Goal: Task Accomplishment & Management: Manage account settings

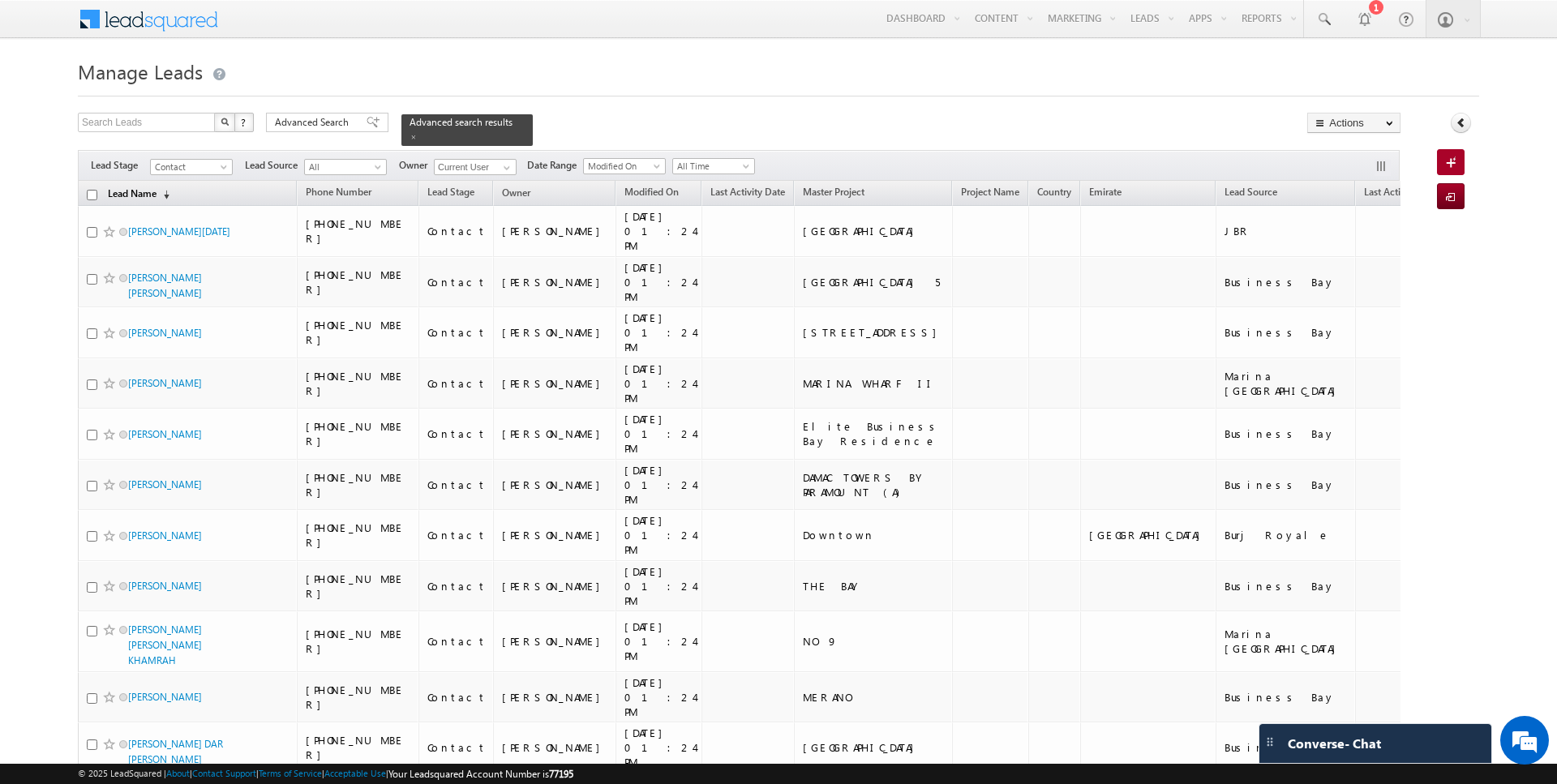
click at [118, 194] on link "Lead Name (sorted descending)" at bounding box center [139, 195] width 78 height 21
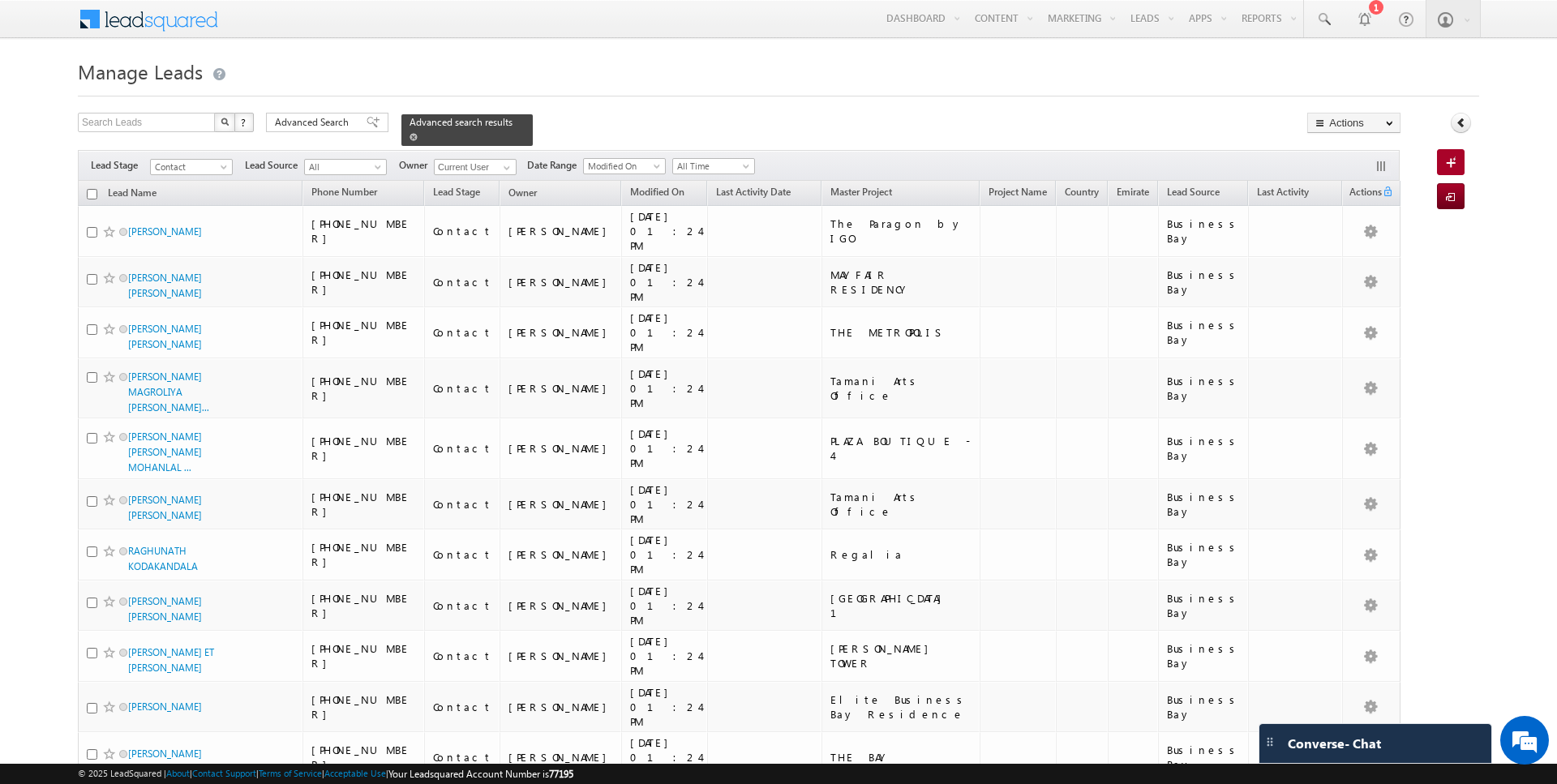
click at [410, 136] on span at bounding box center [414, 137] width 8 height 8
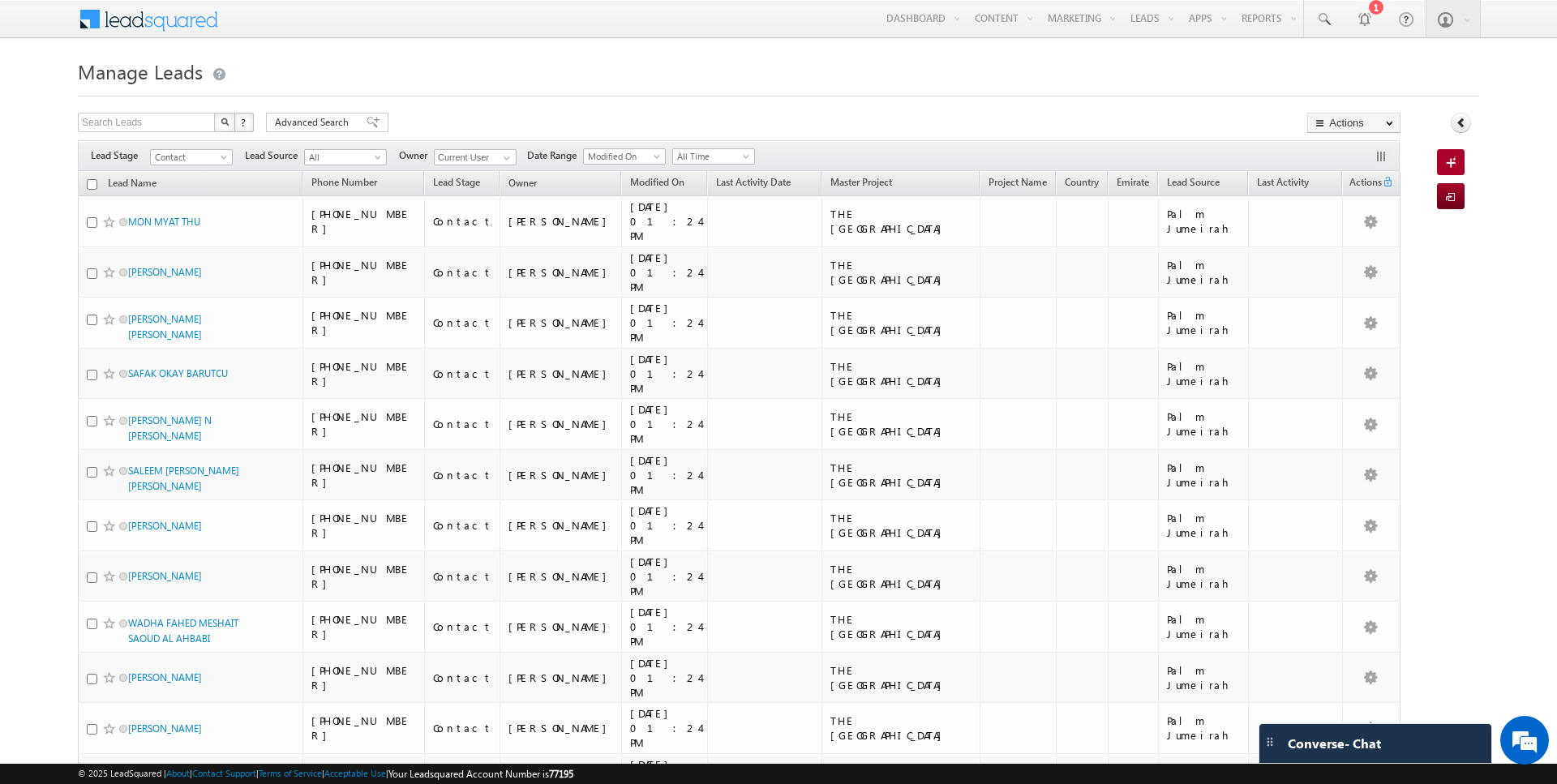
click at [91, 185] on input "checkbox" at bounding box center [92, 184] width 11 height 11
checkbox input "true"
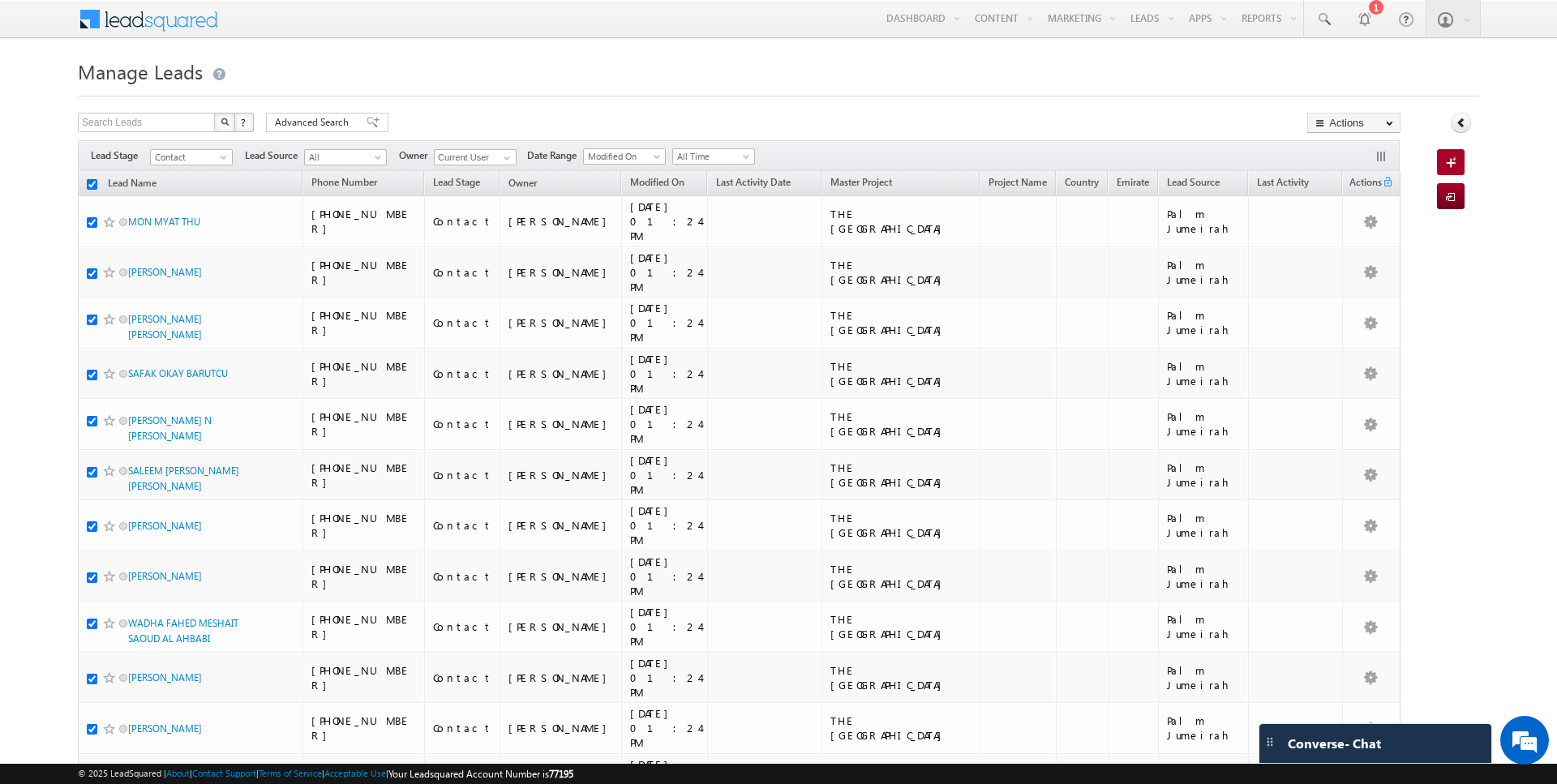
checkbox input "true"
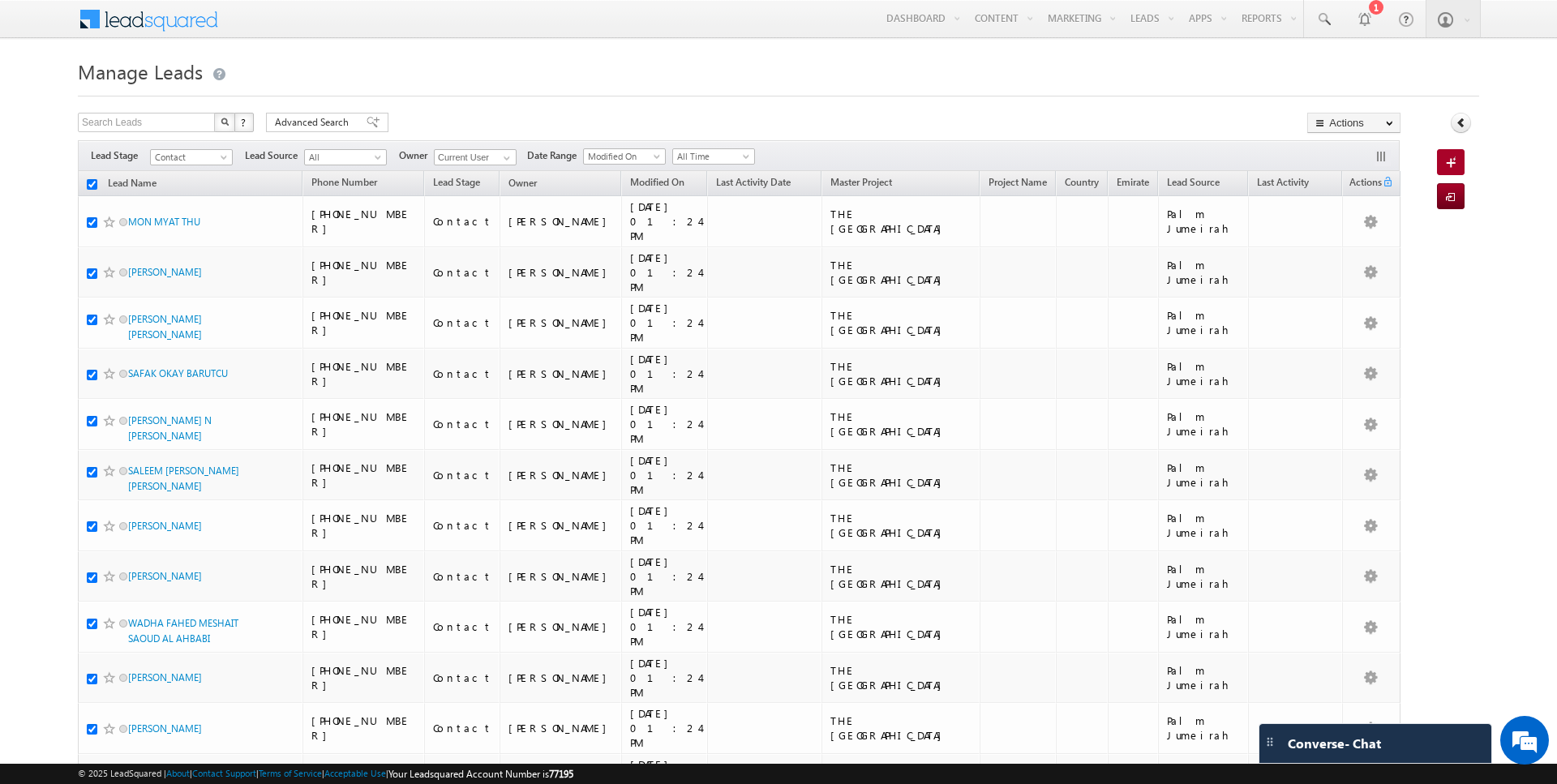
checkbox input "true"
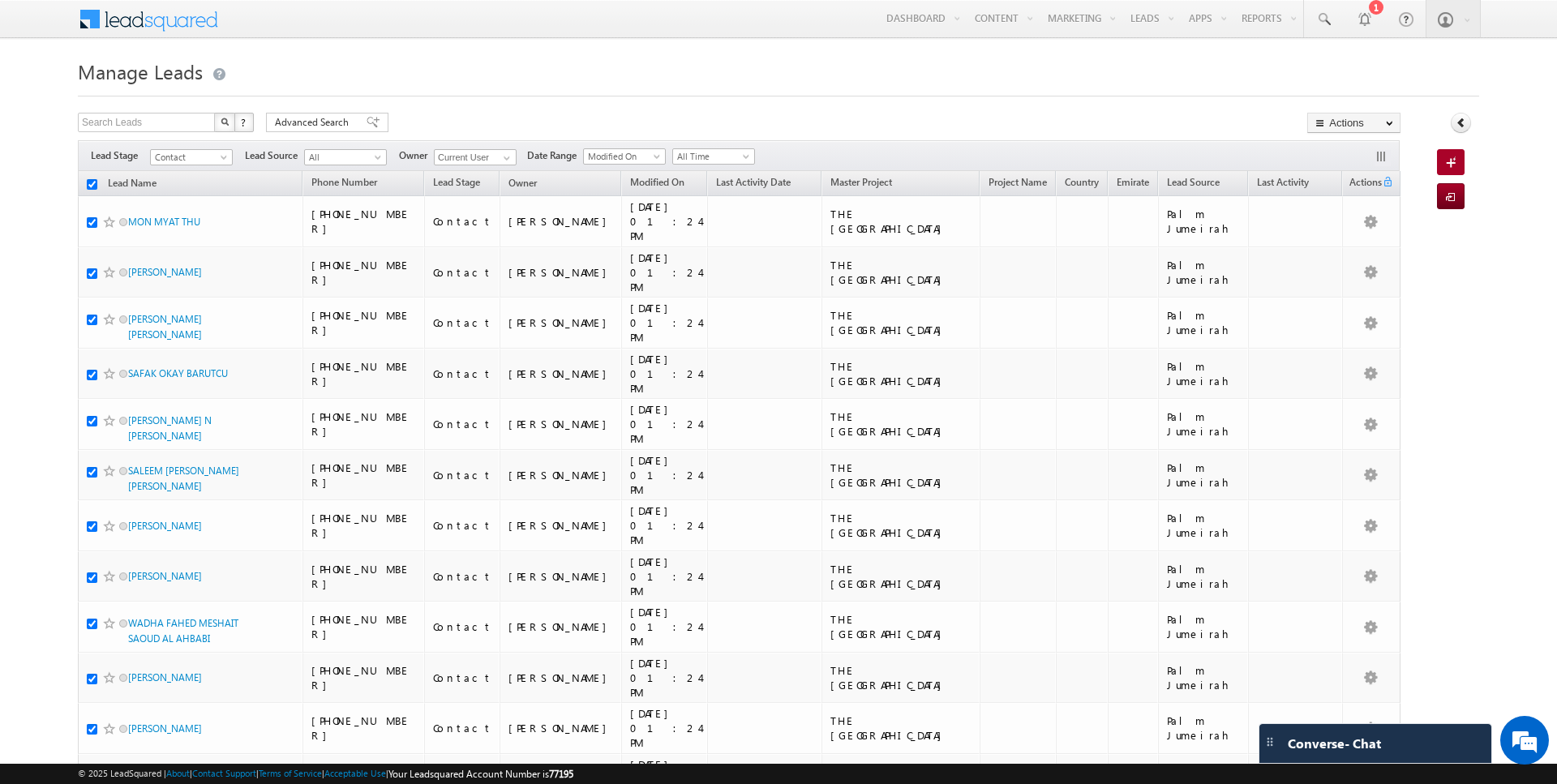
checkbox input "true"
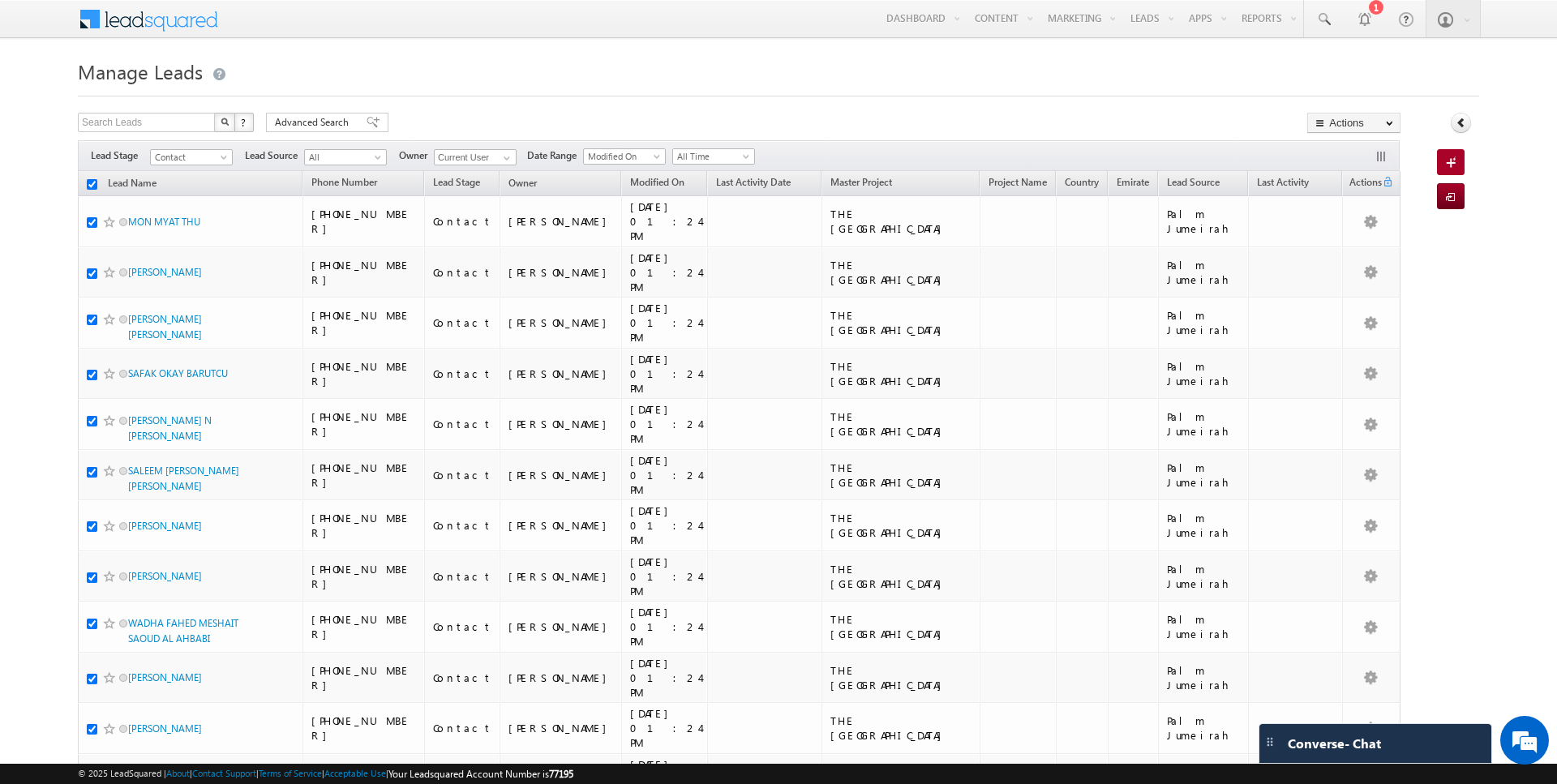
checkbox input "true"
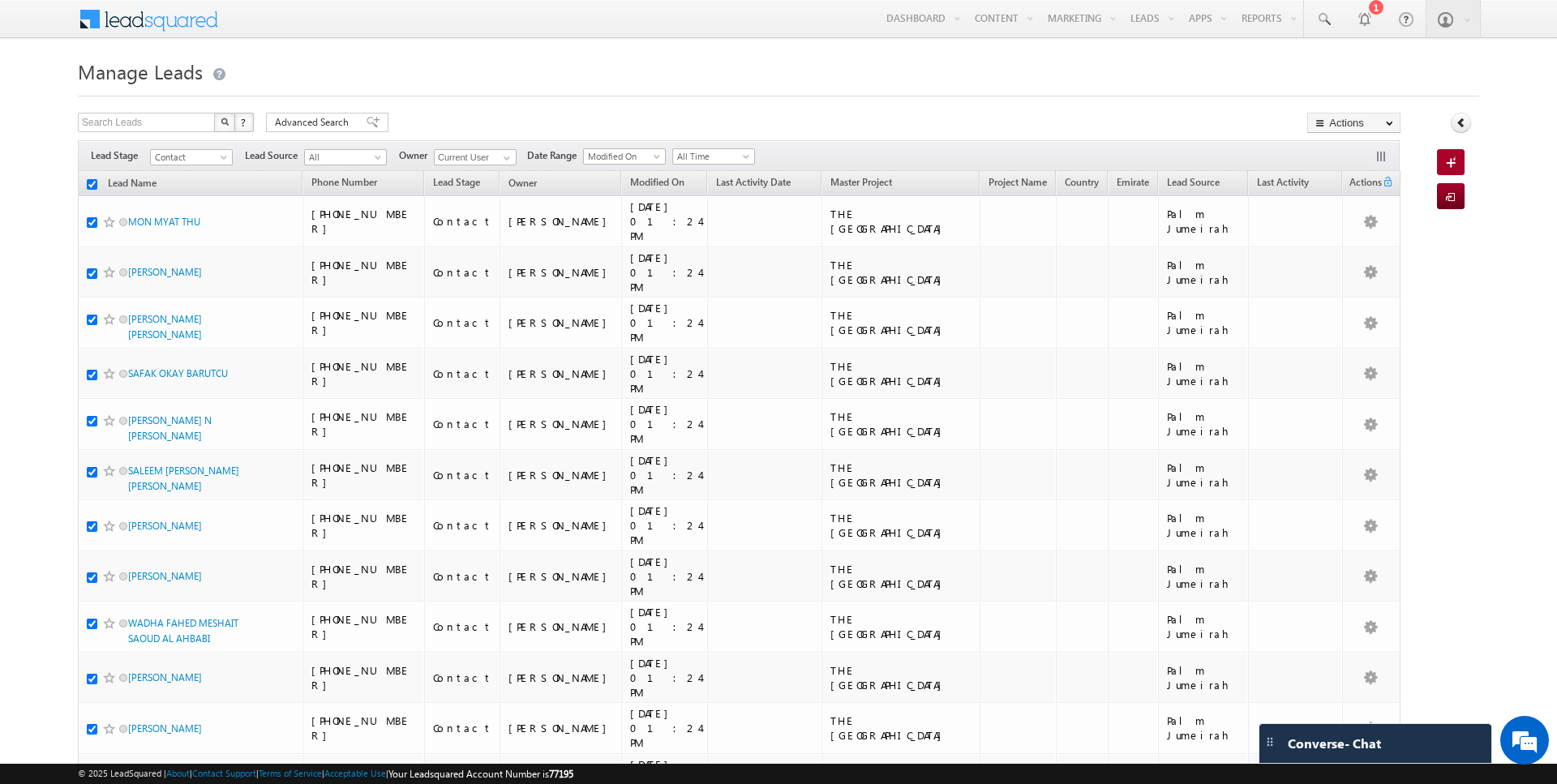
checkbox input "true"
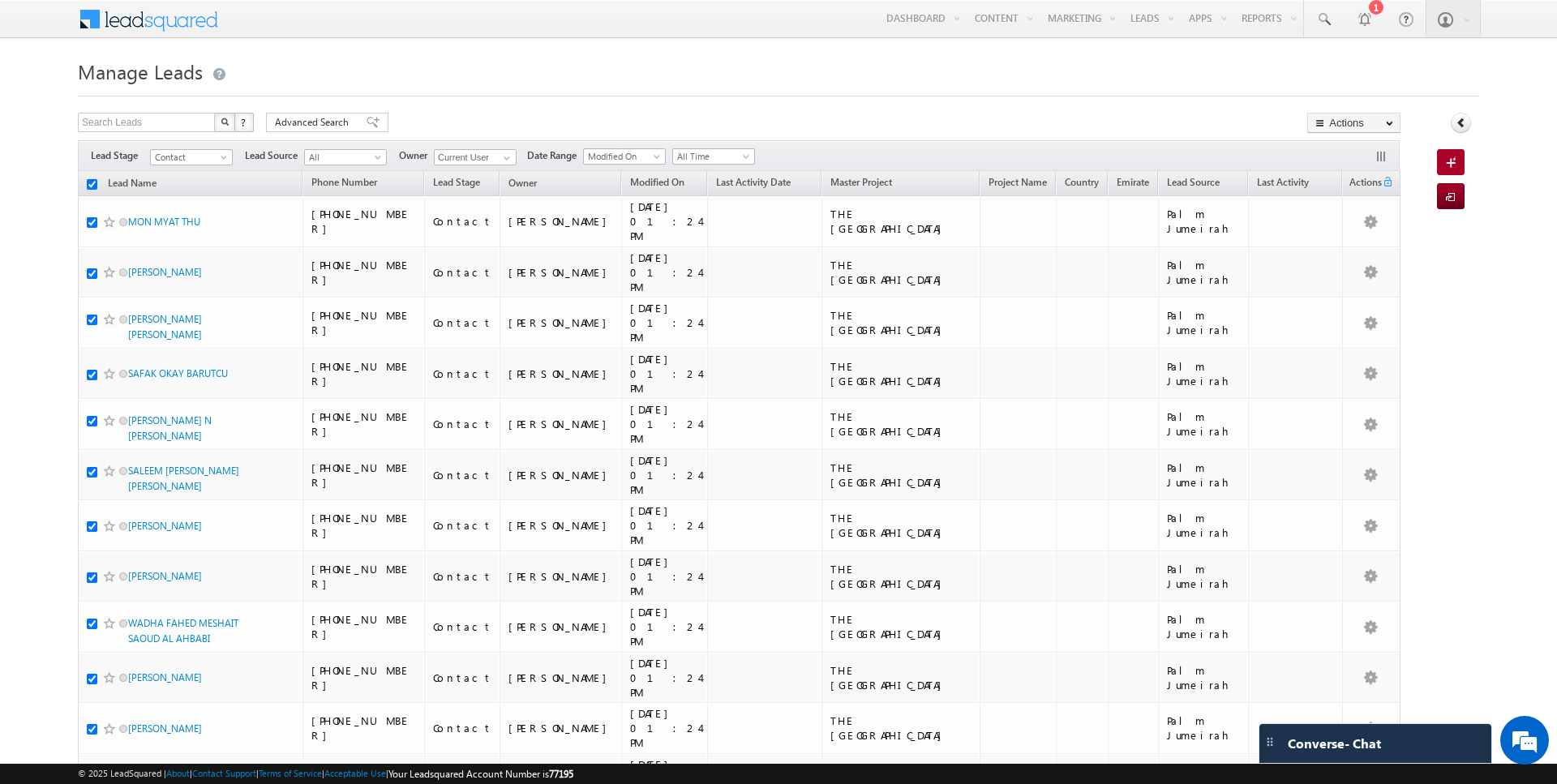
checkbox input "true"
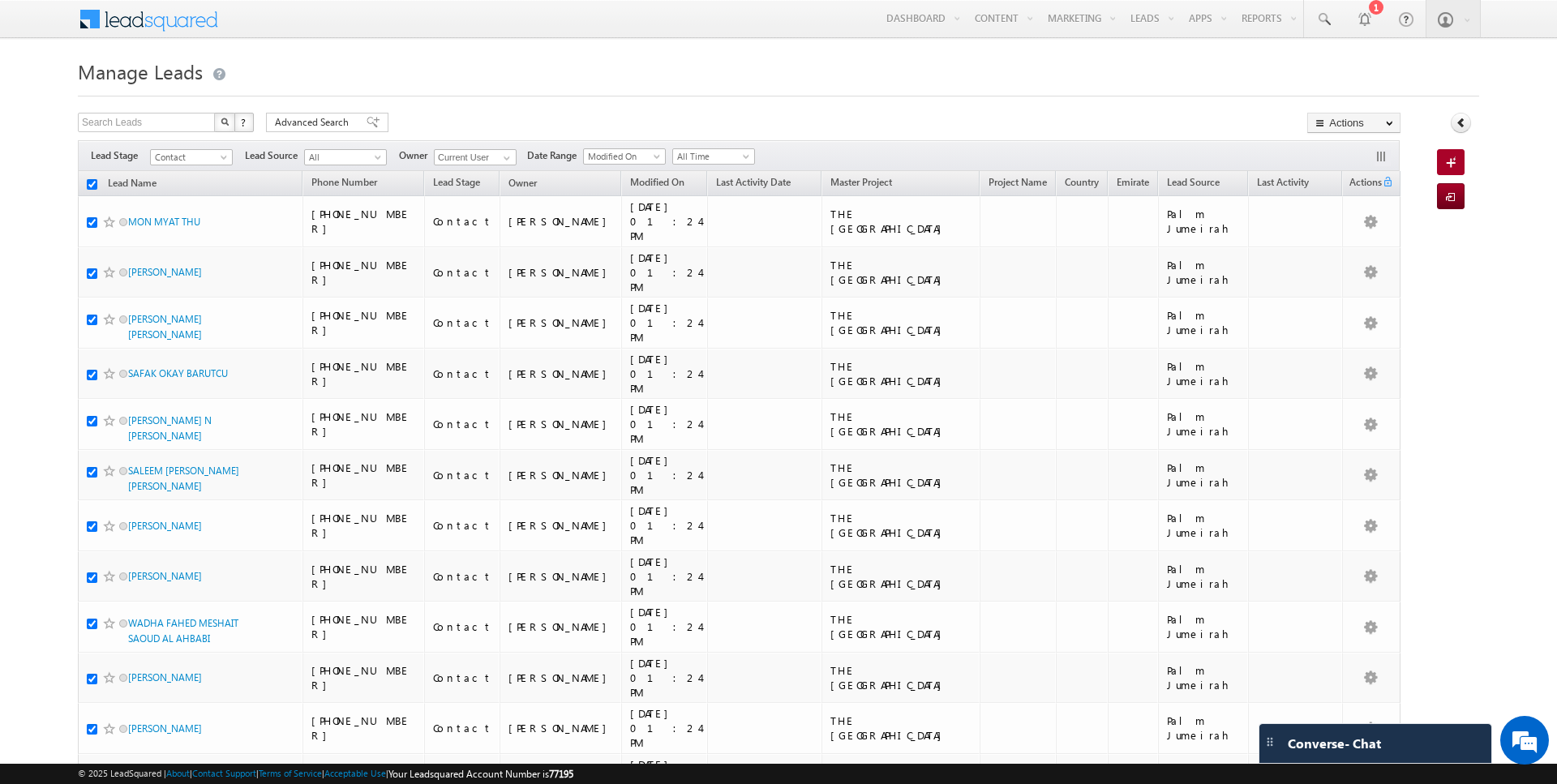
checkbox input "true"
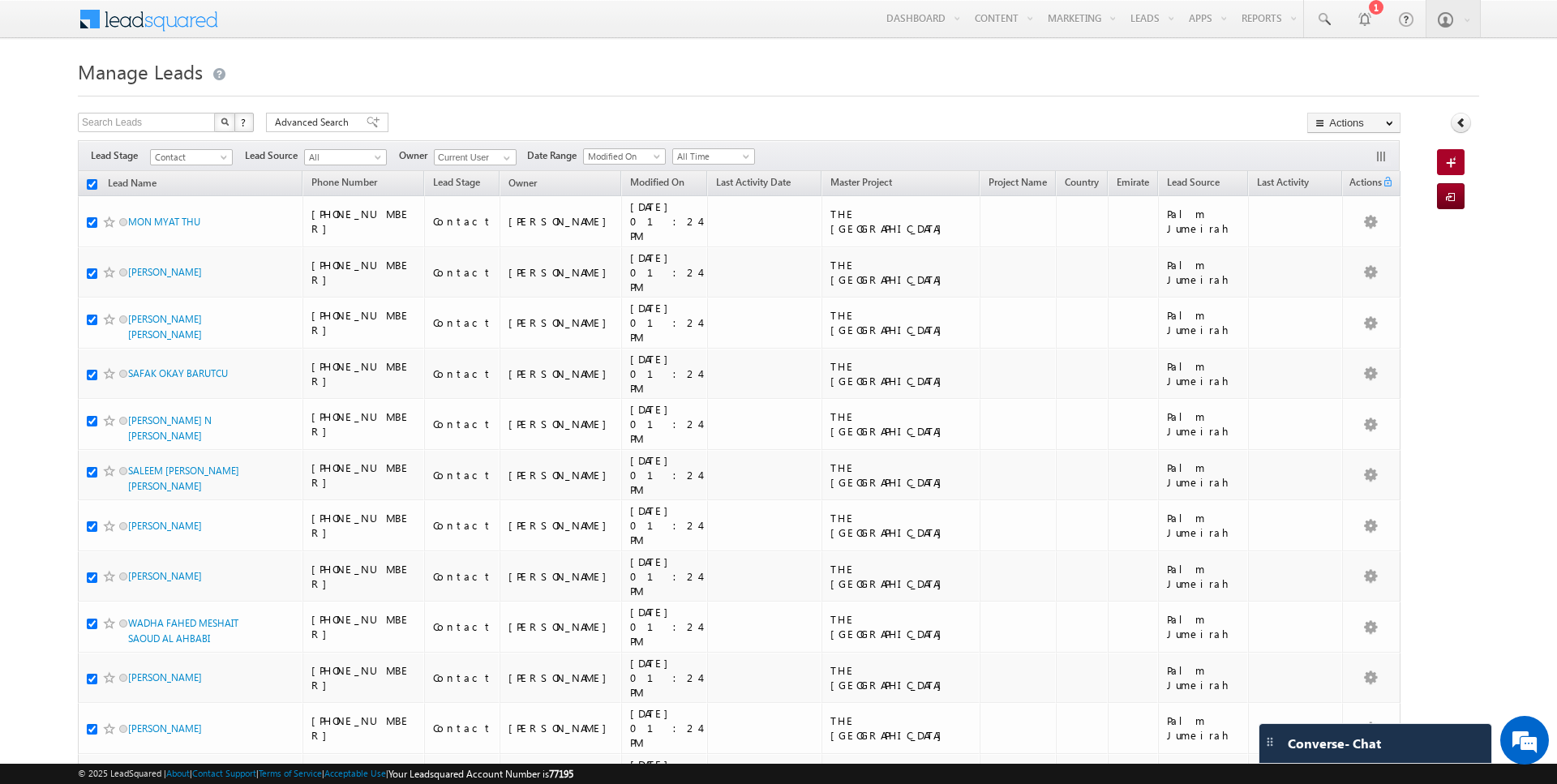
checkbox input "true"
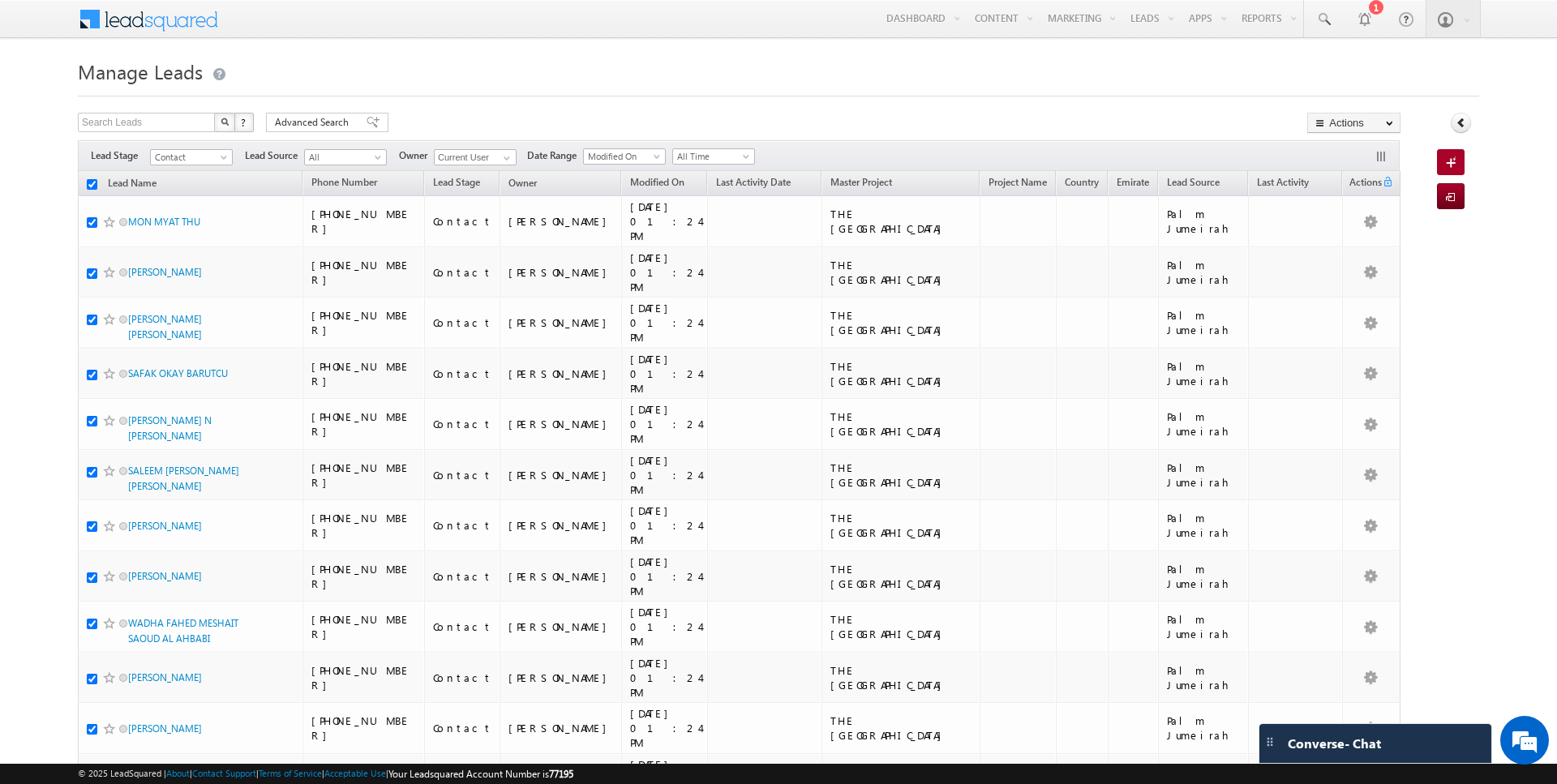
checkbox input "true"
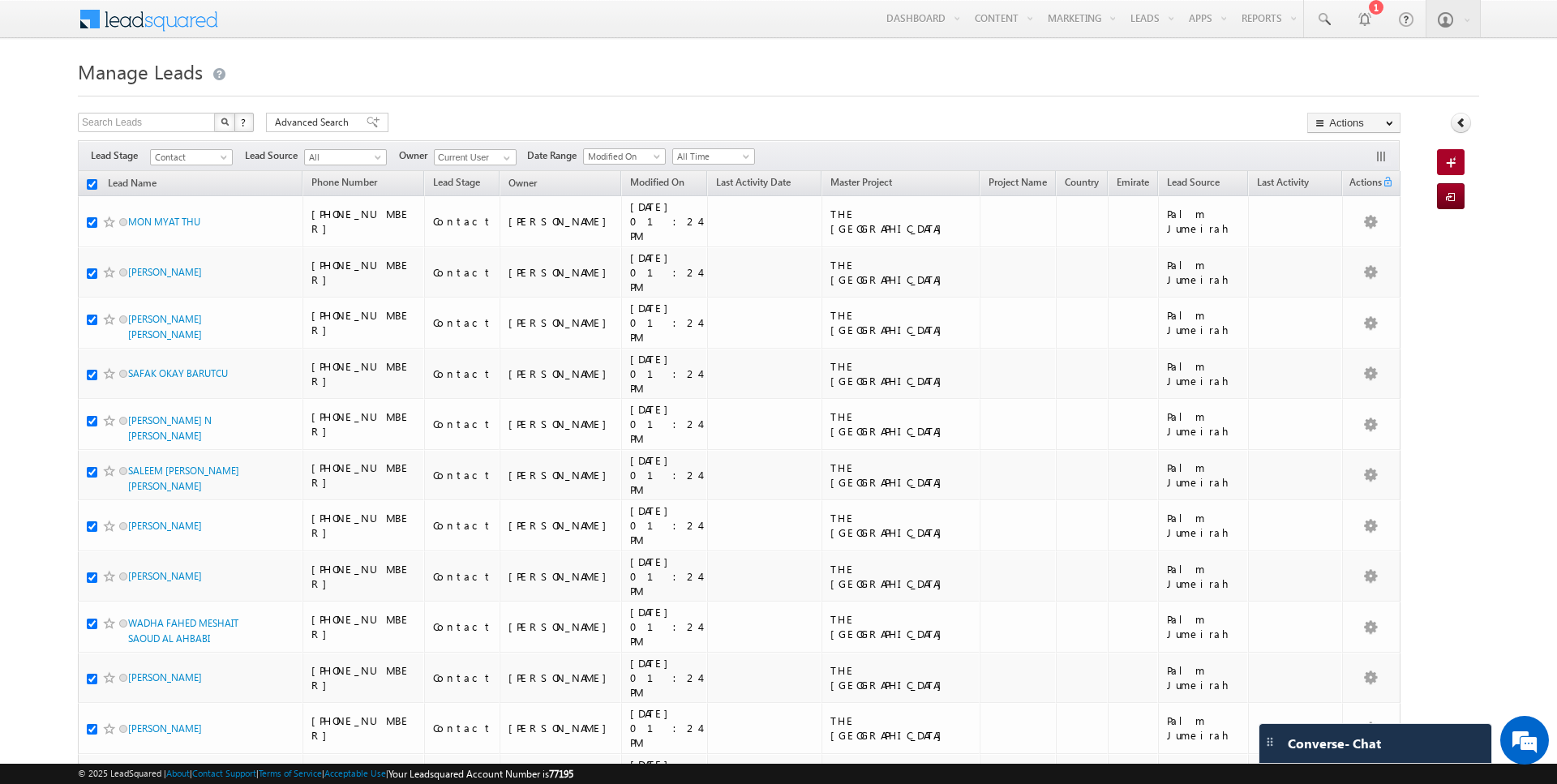
checkbox input "true"
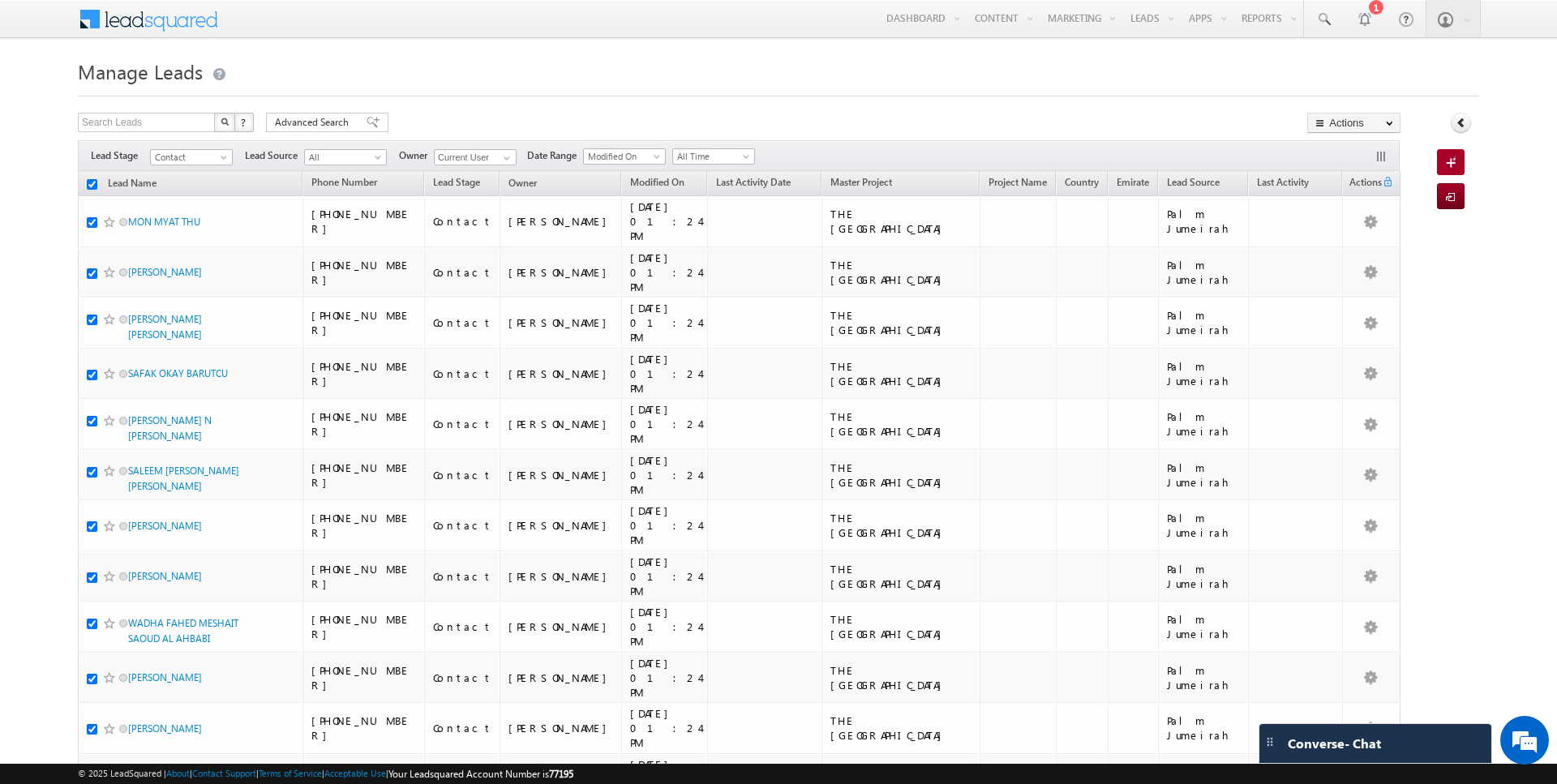
checkbox input "true"
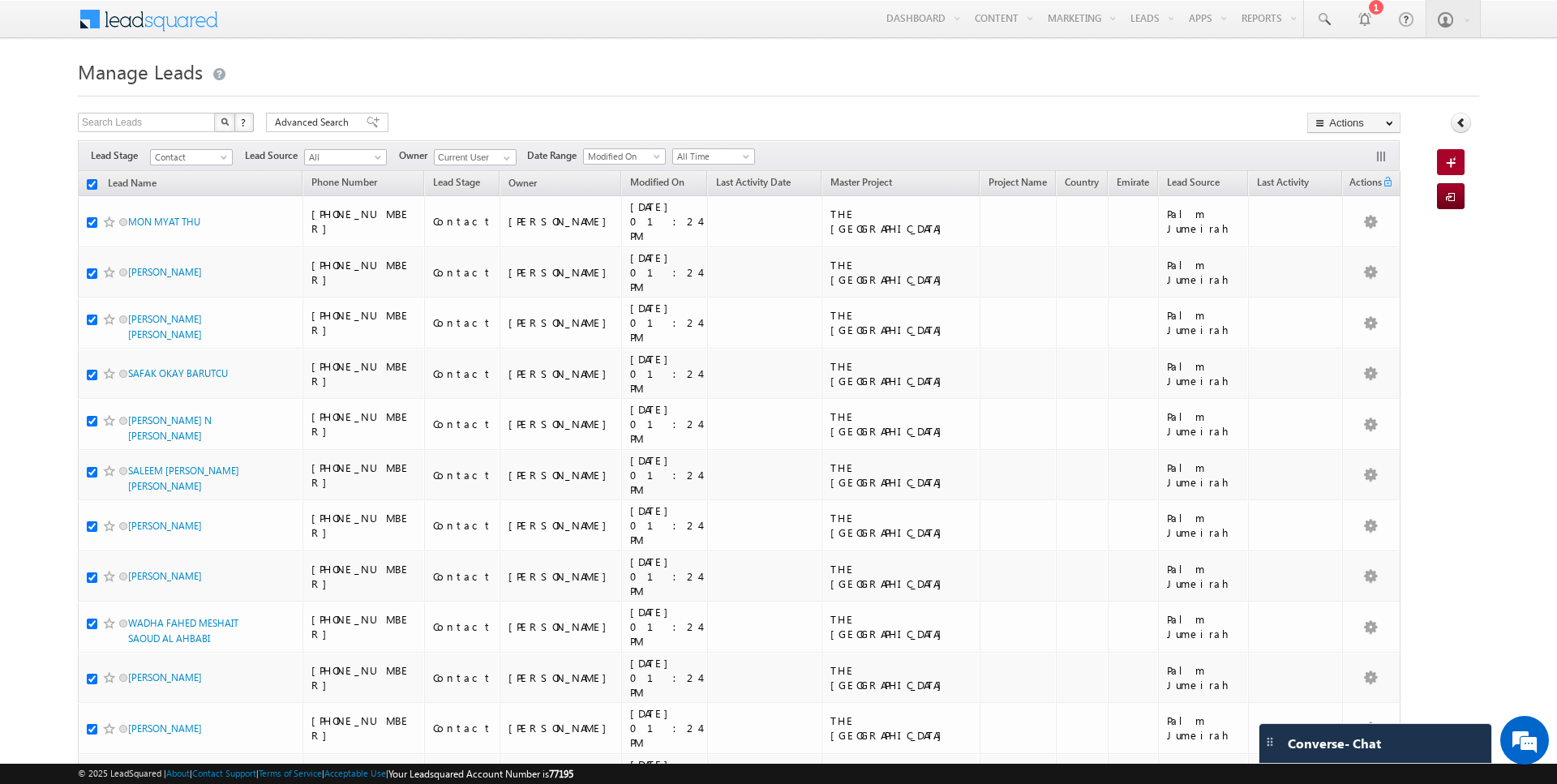
checkbox input "true"
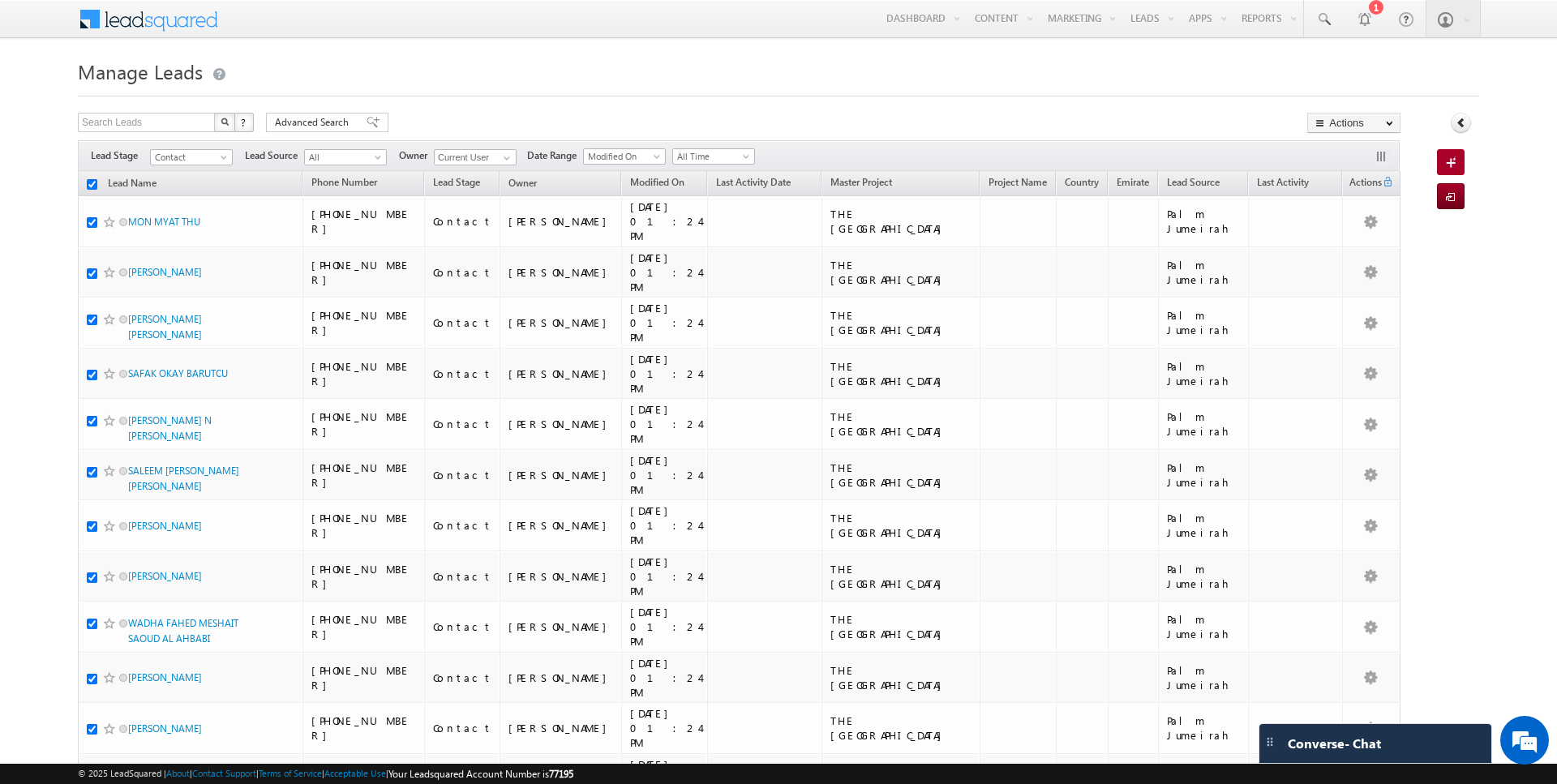
checkbox input "true"
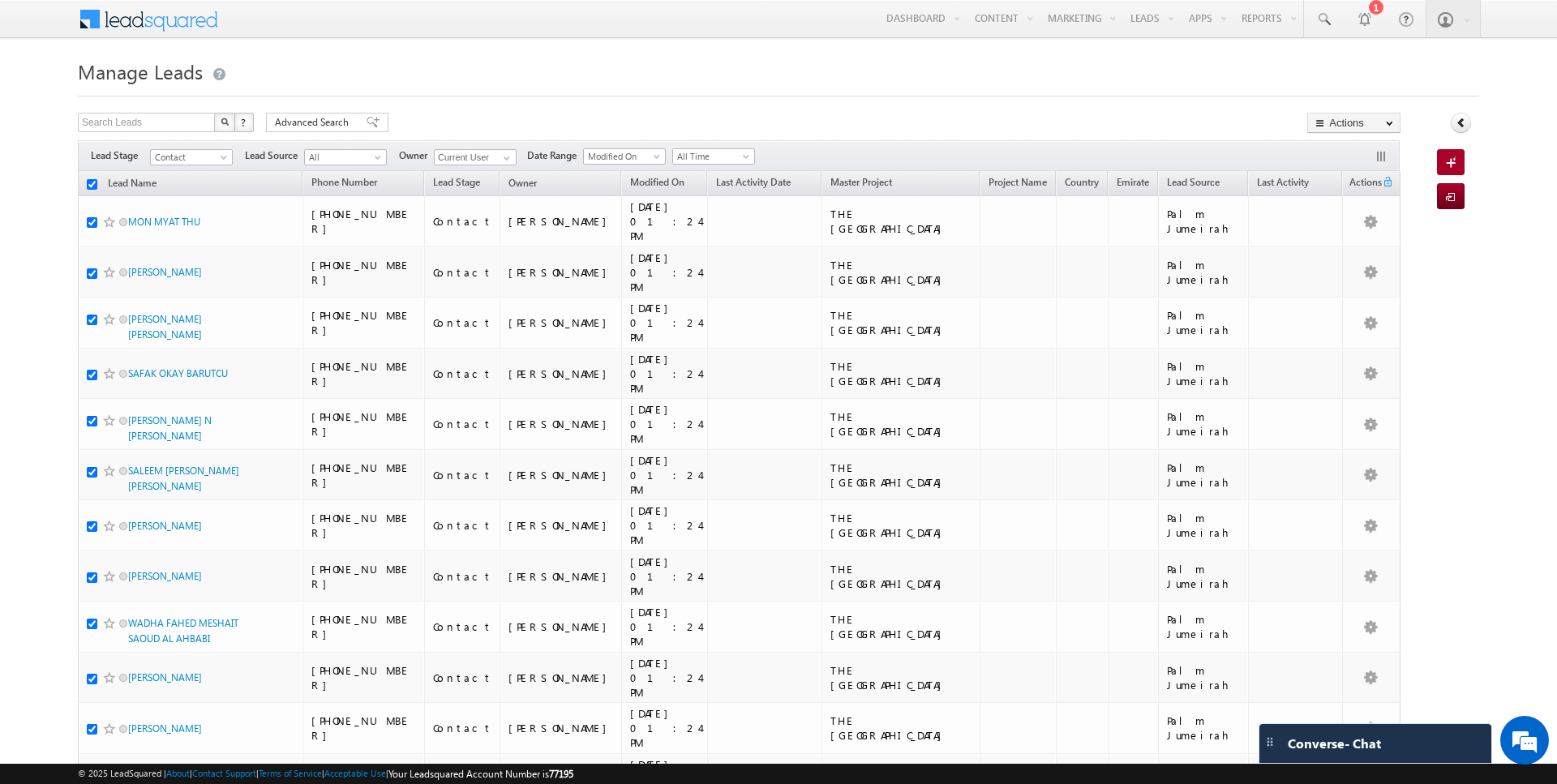
checkbox input "true"
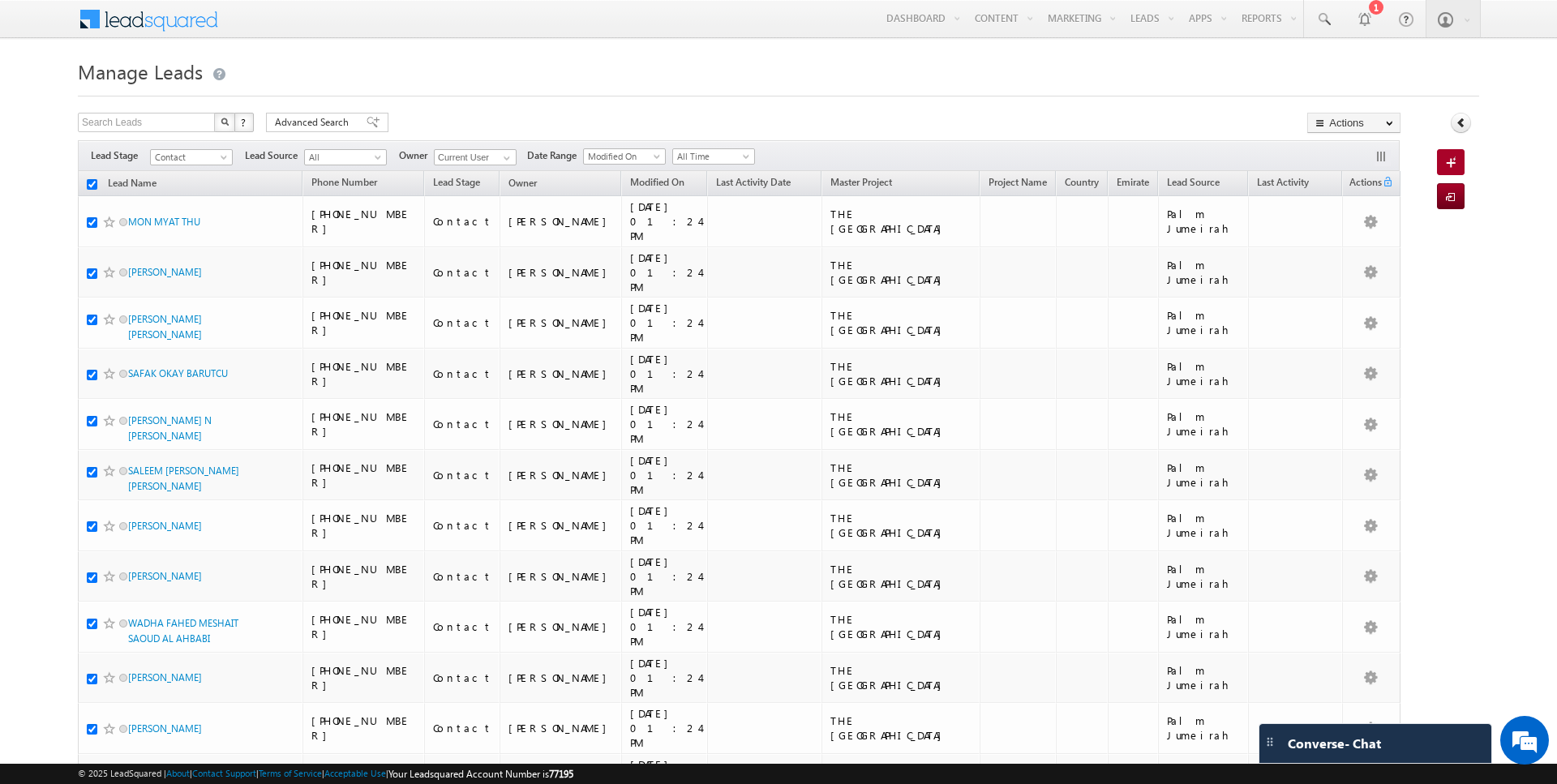
checkbox input "true"
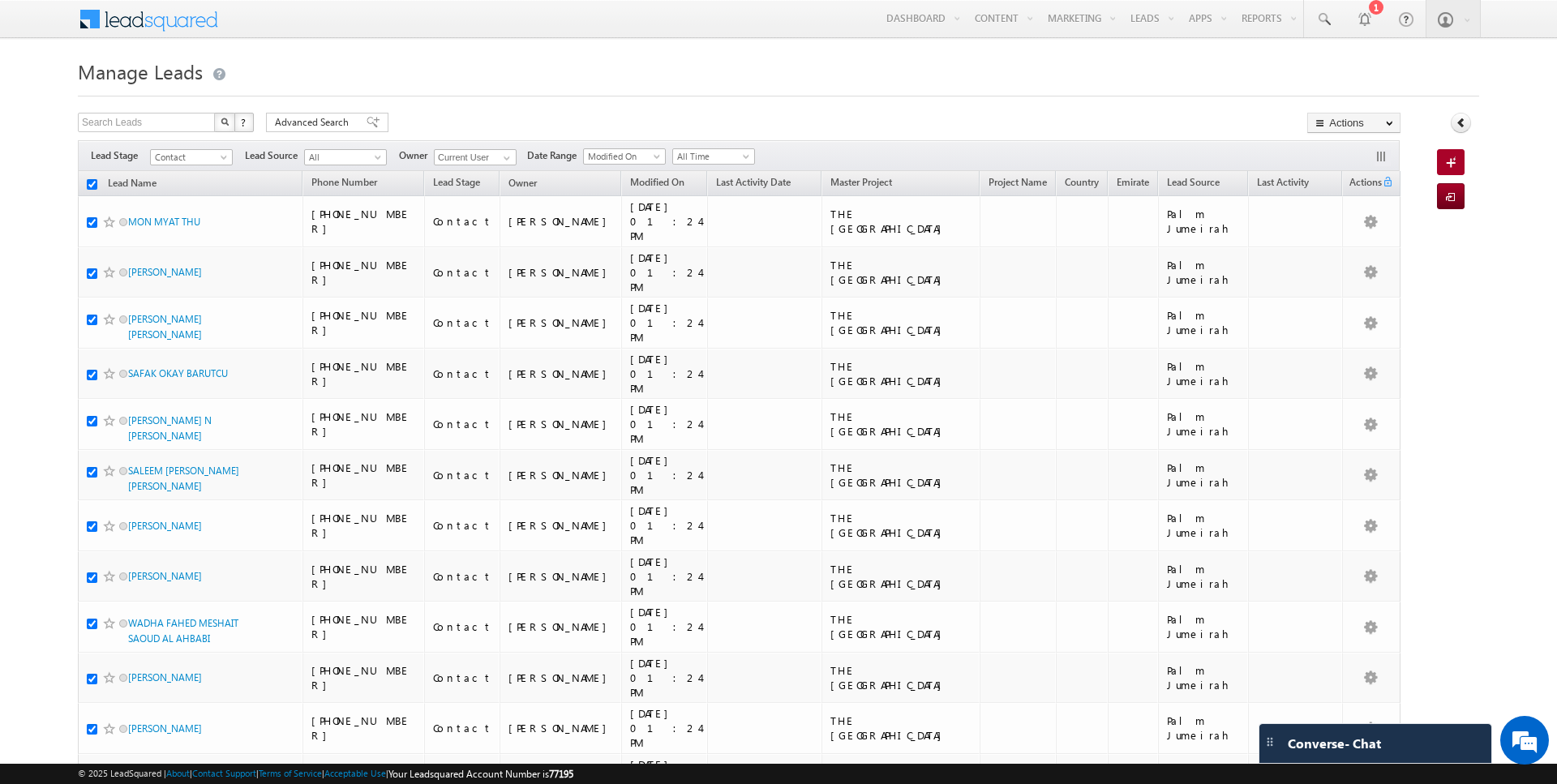
checkbox input "true"
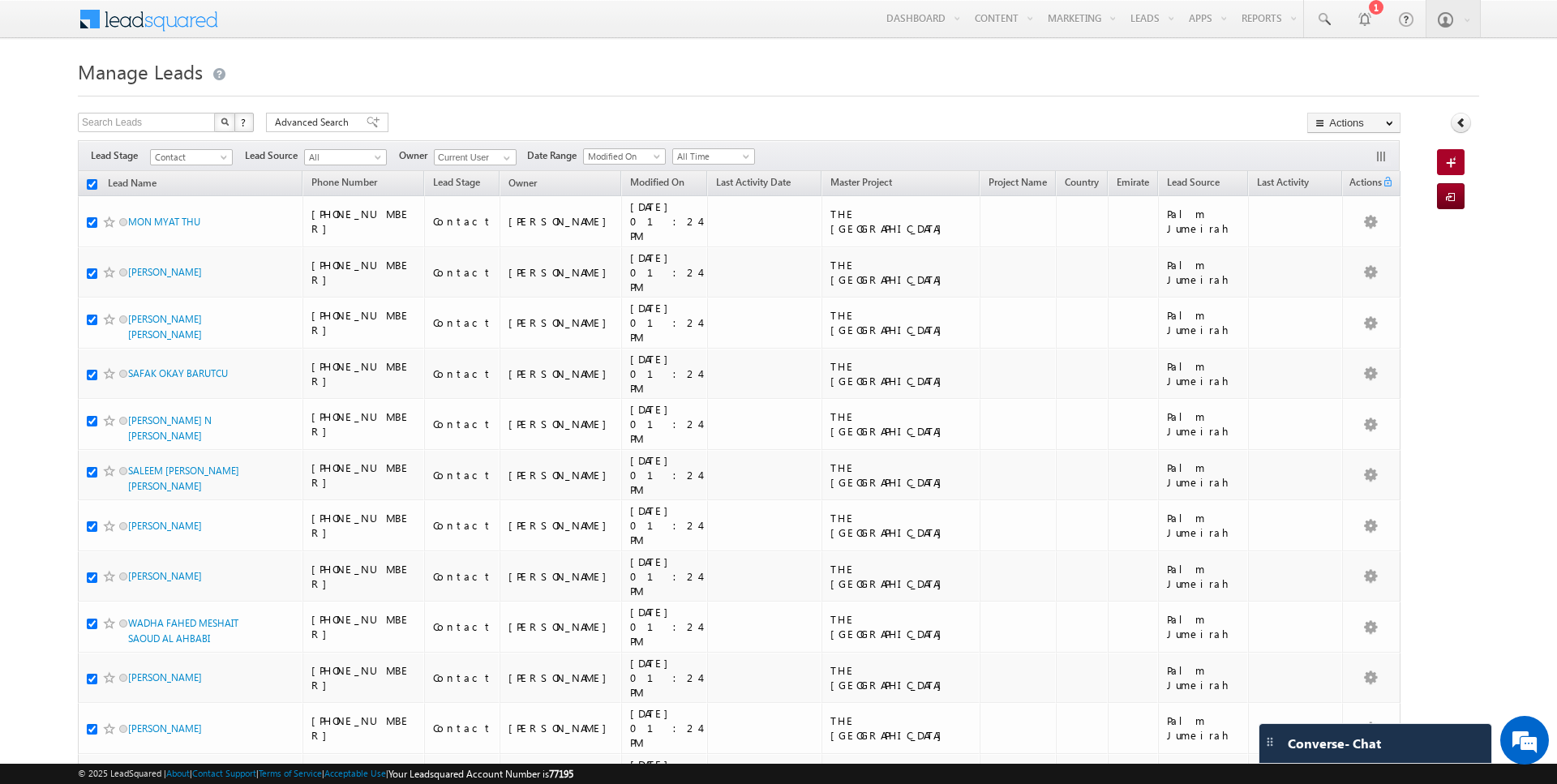
checkbox input "true"
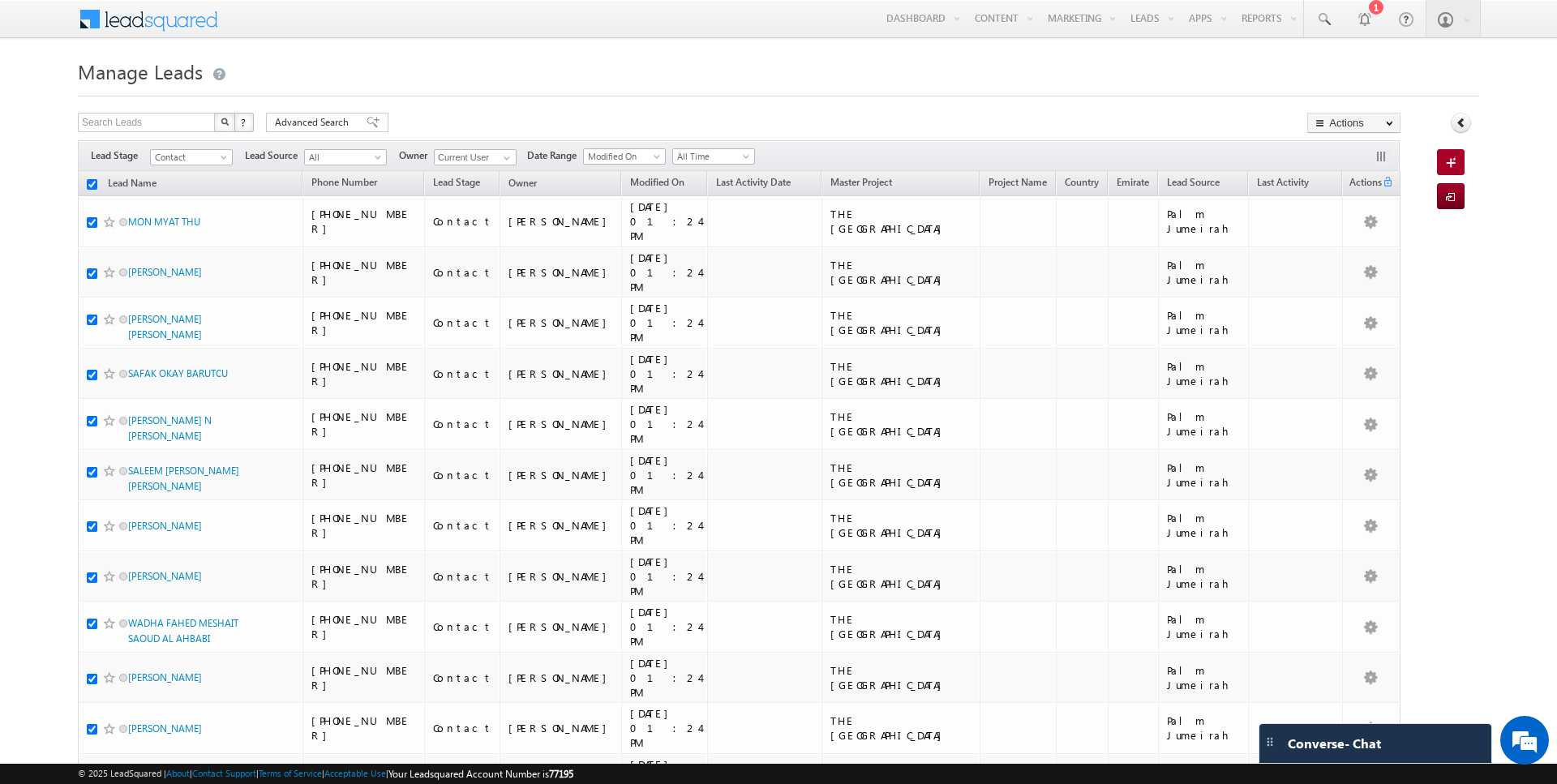
checkbox input "true"
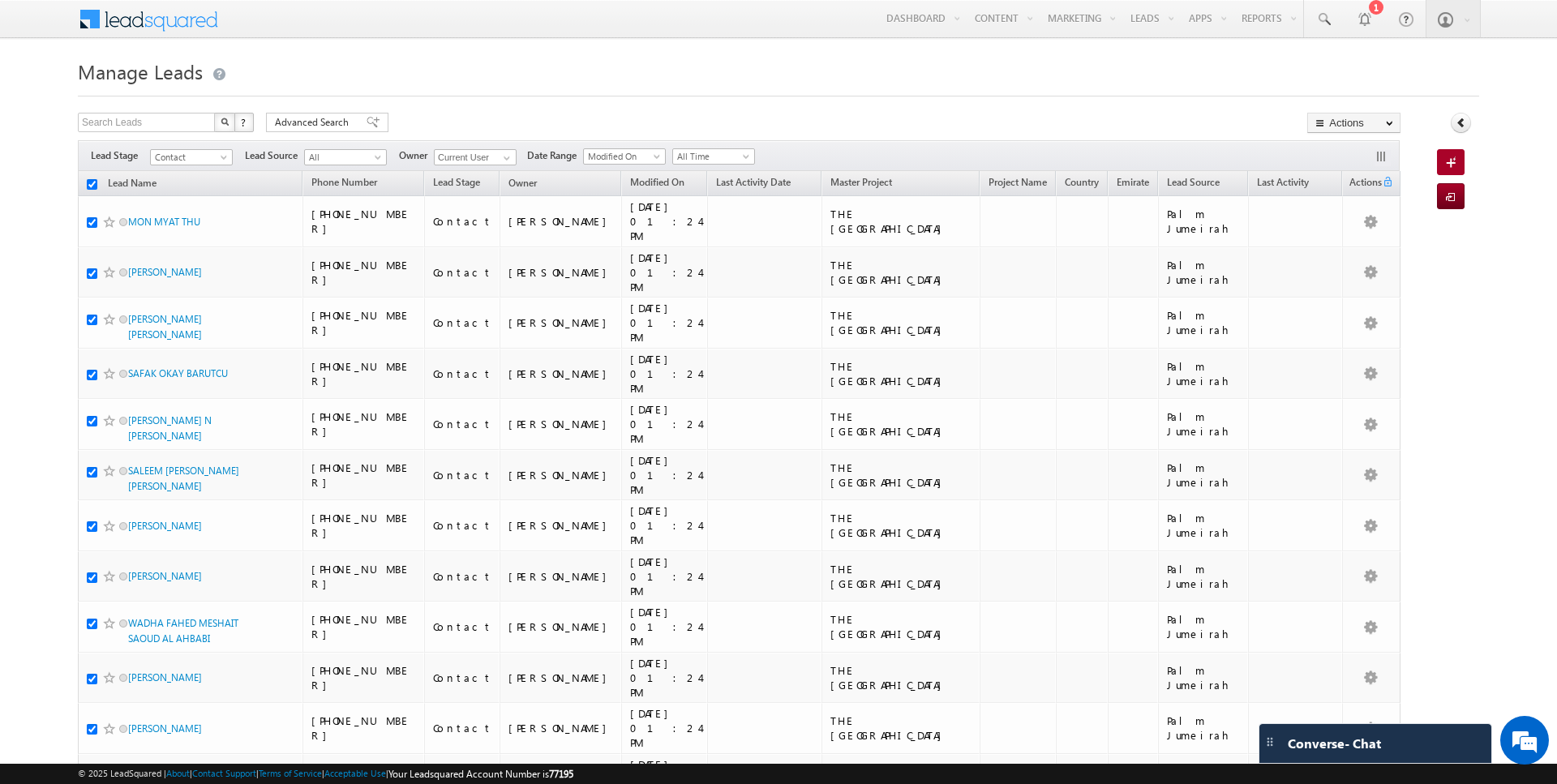
checkbox input "true"
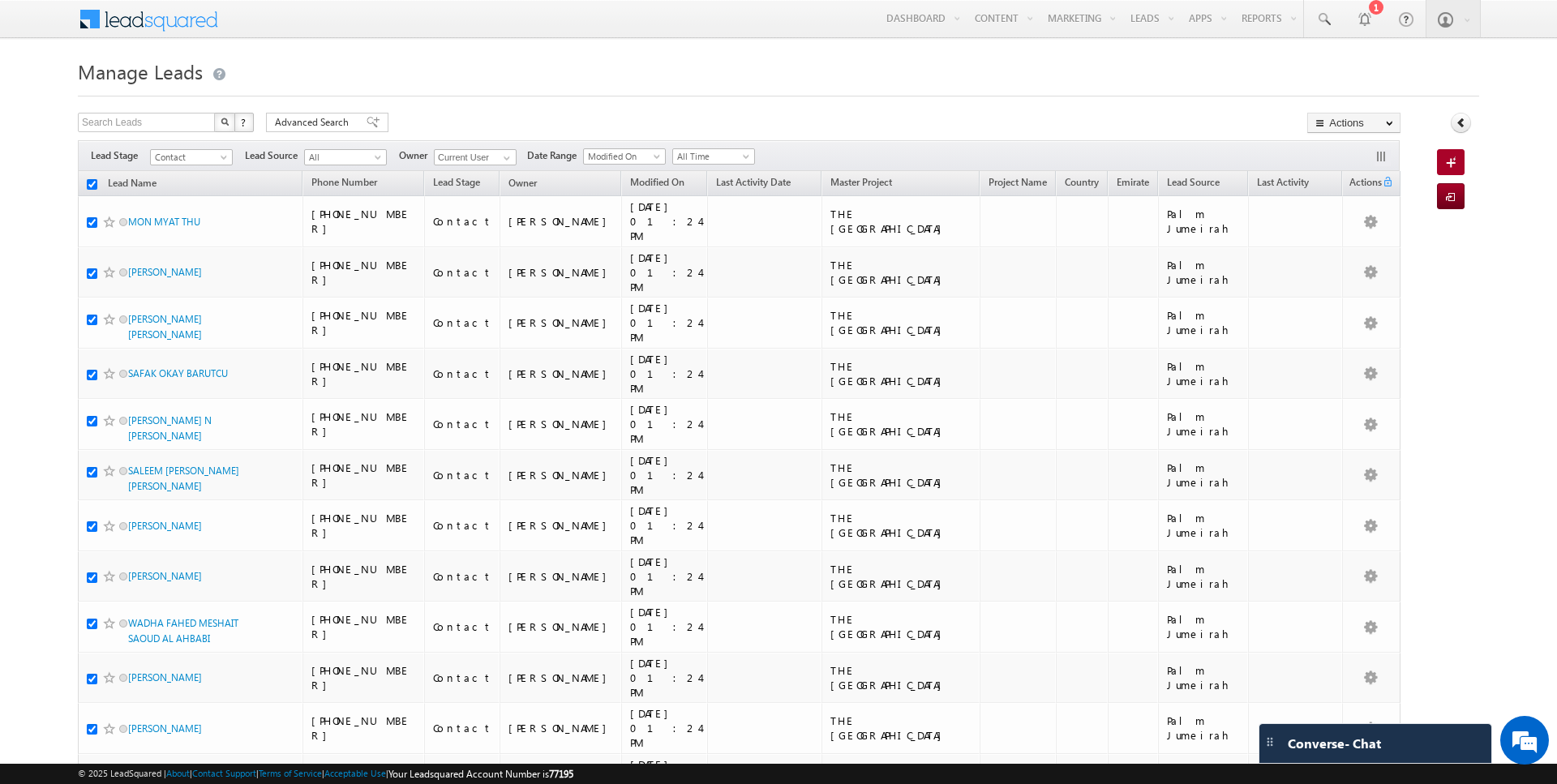
checkbox input "true"
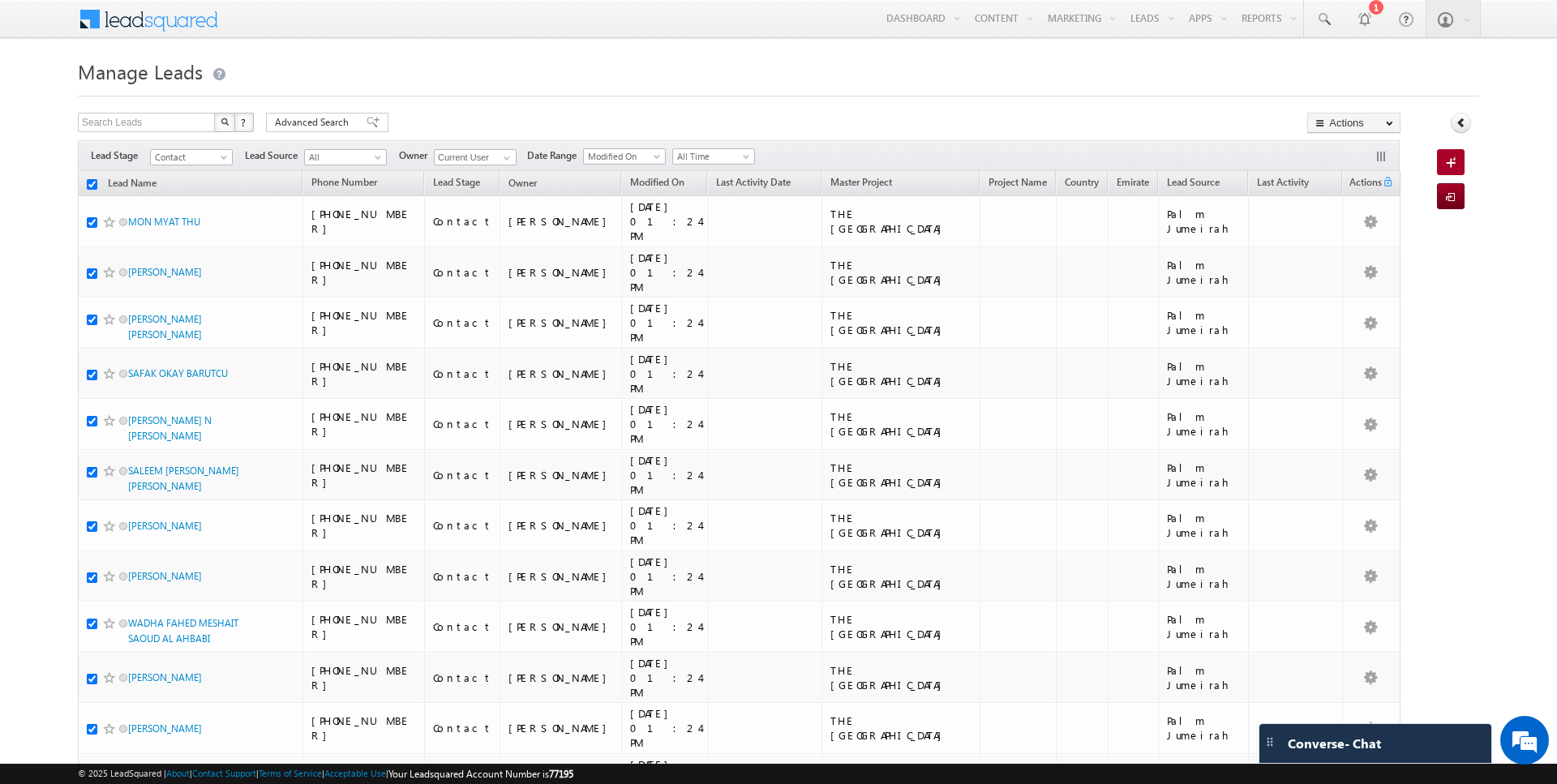
checkbox input "true"
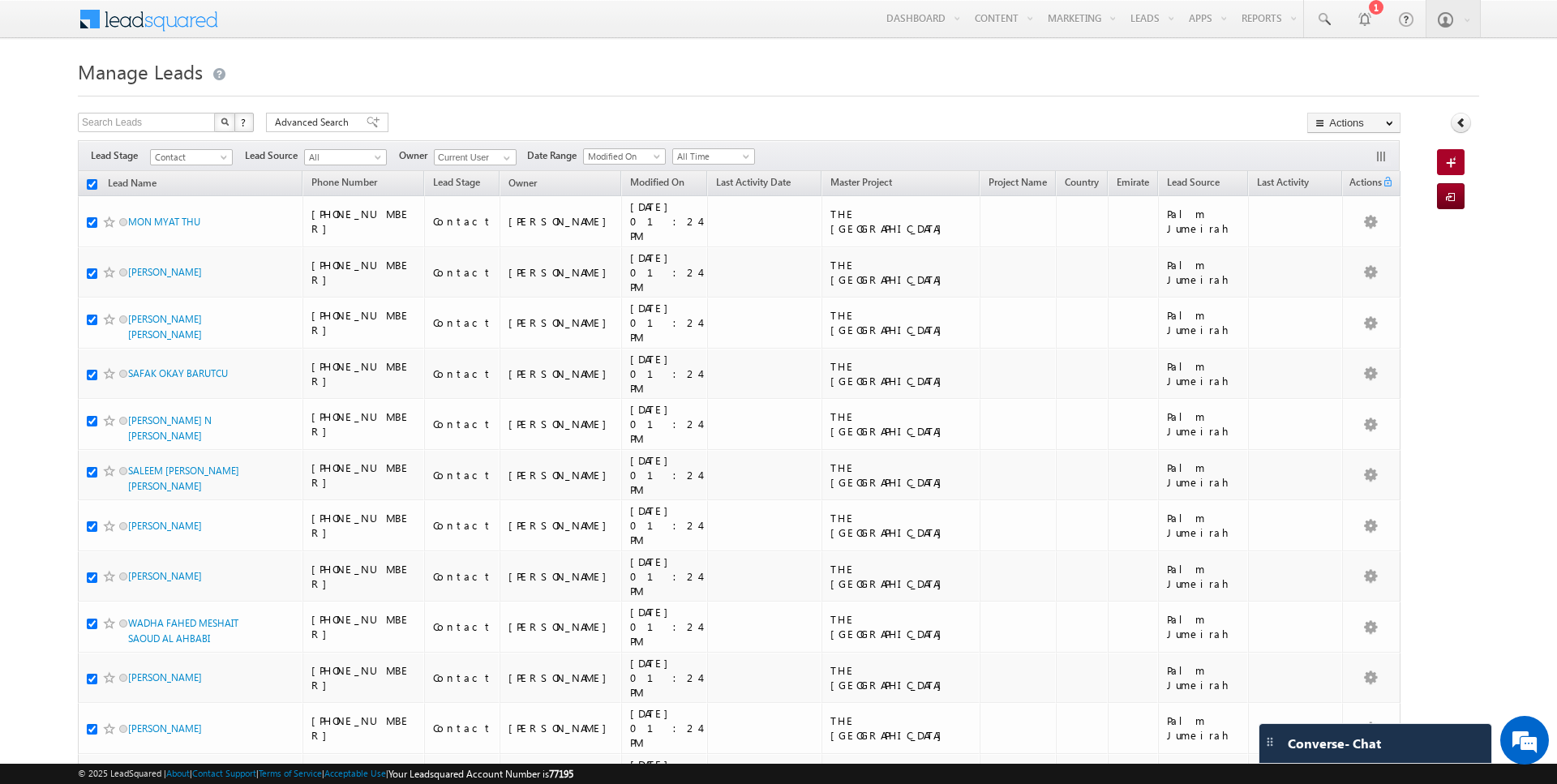
checkbox input "true"
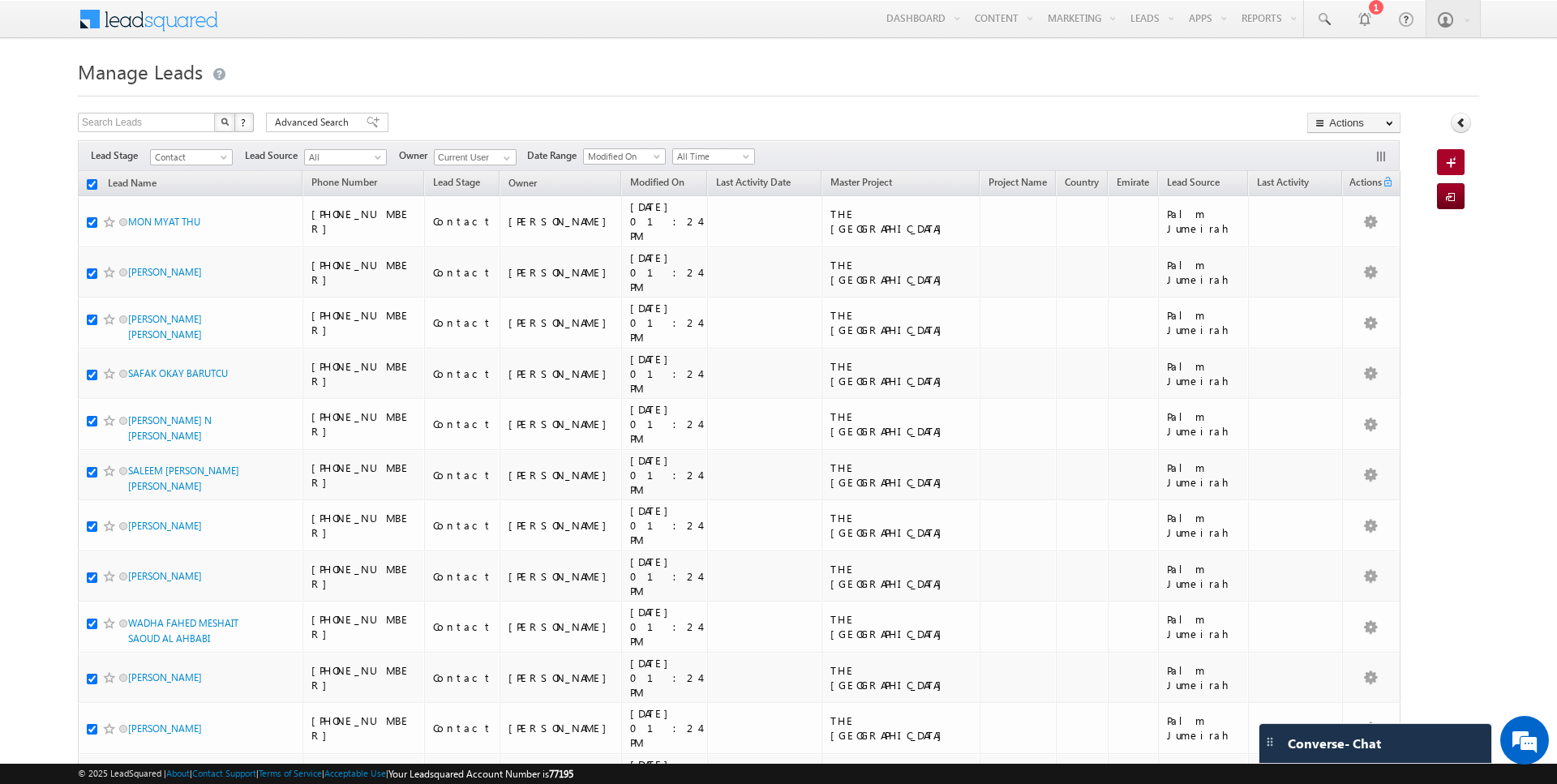
checkbox input "true"
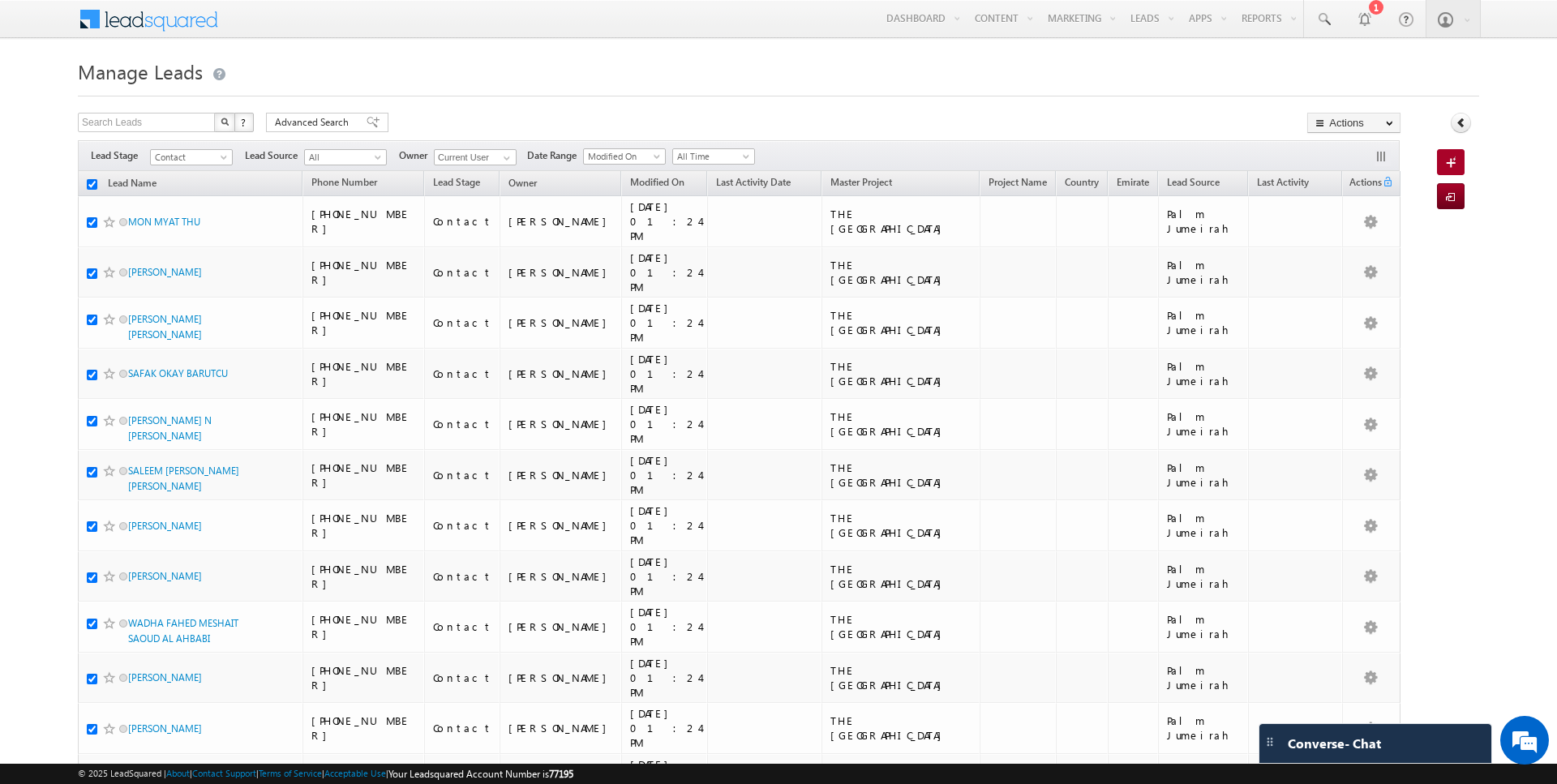
checkbox input "true"
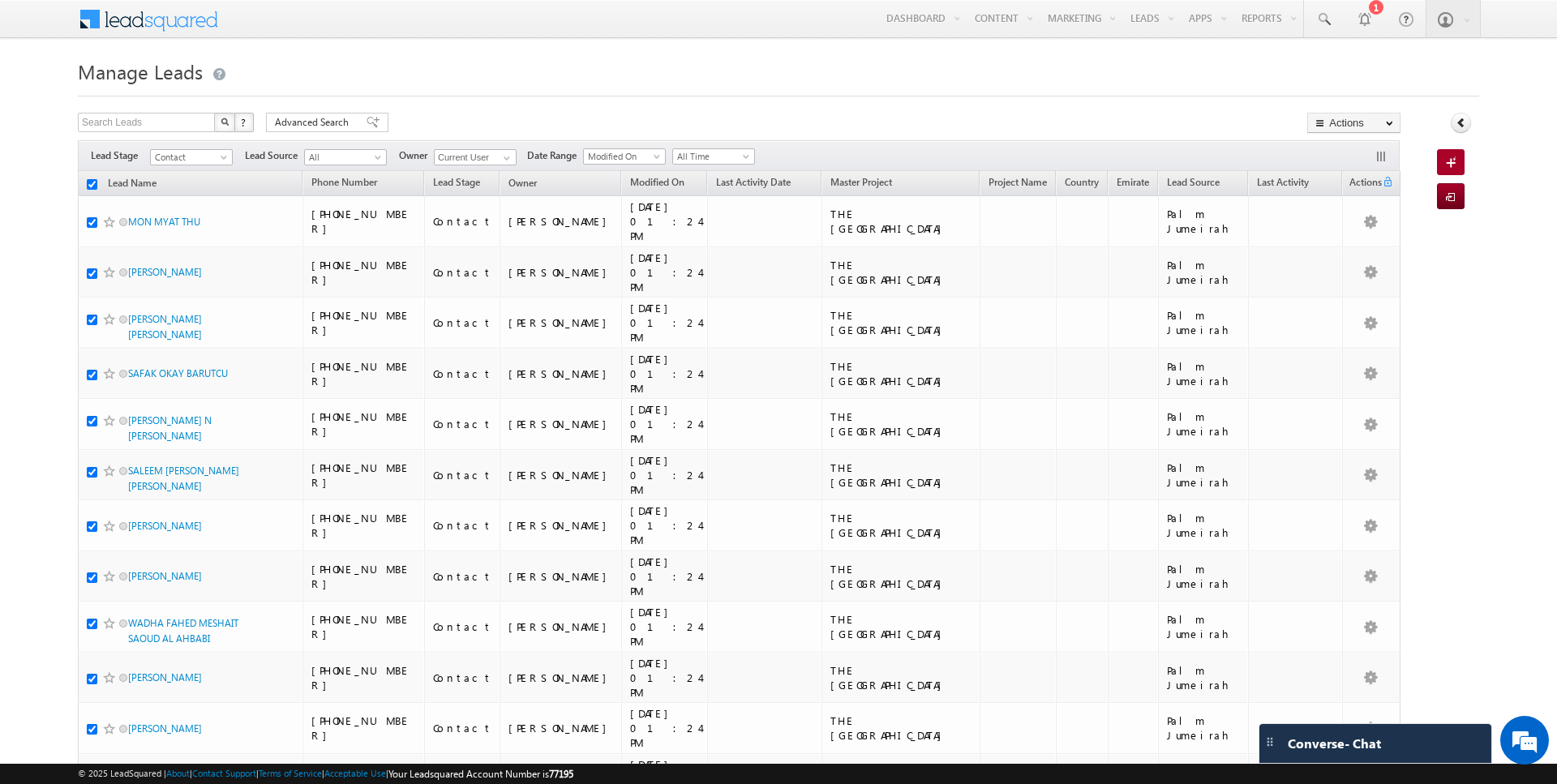
checkbox input "true"
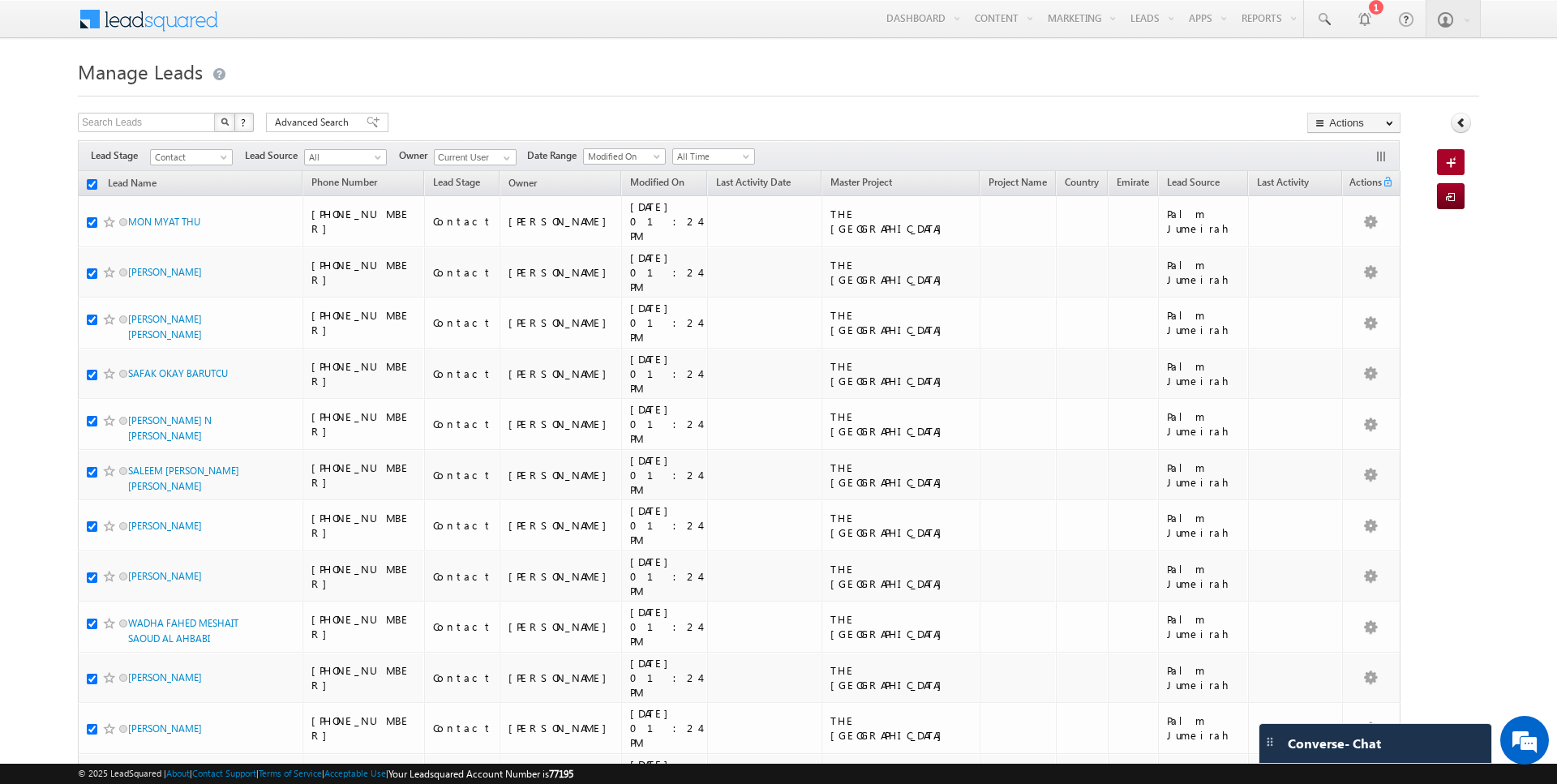
checkbox input "true"
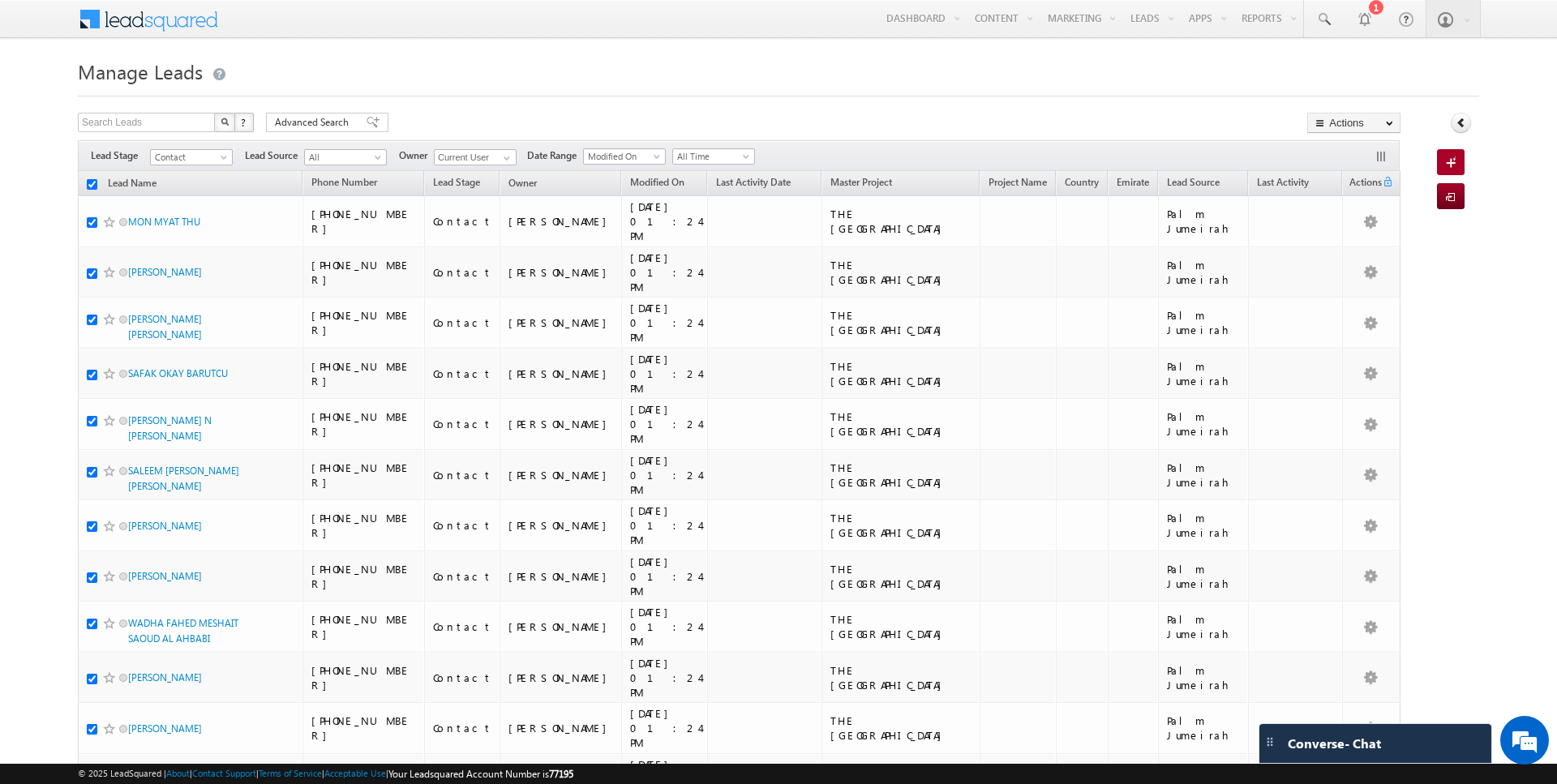
checkbox input "true"
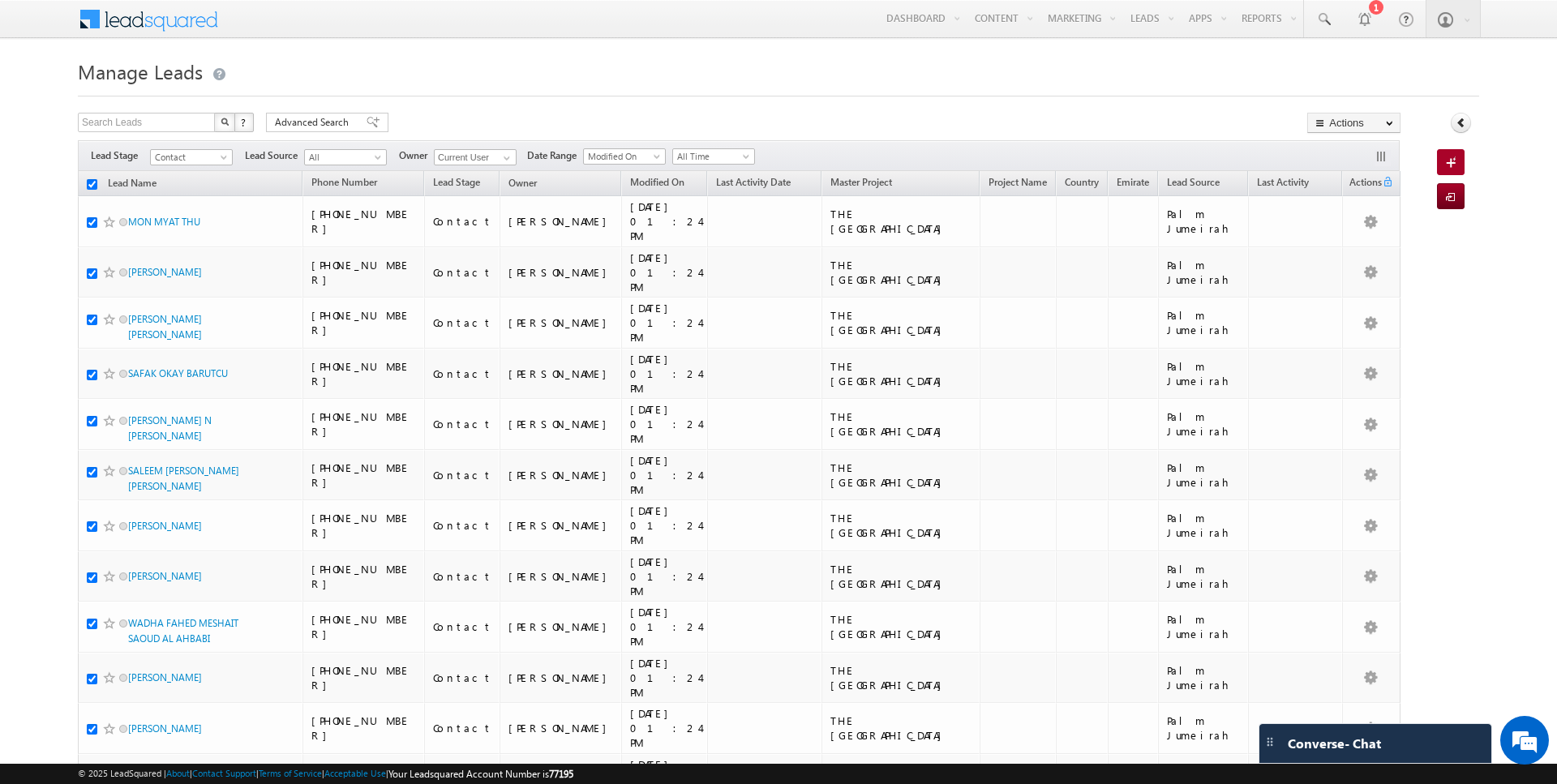
checkbox input "true"
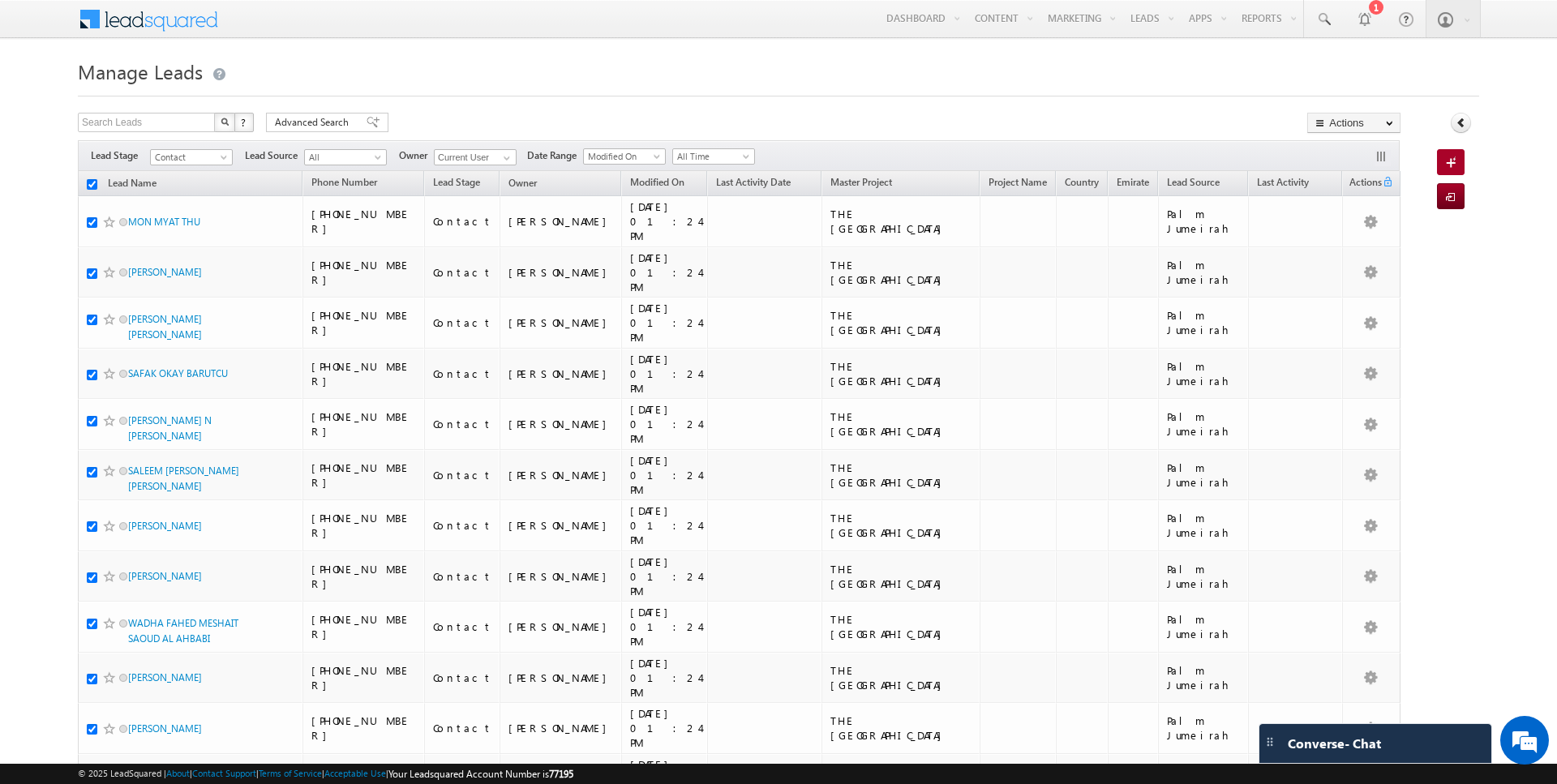
checkbox input "true"
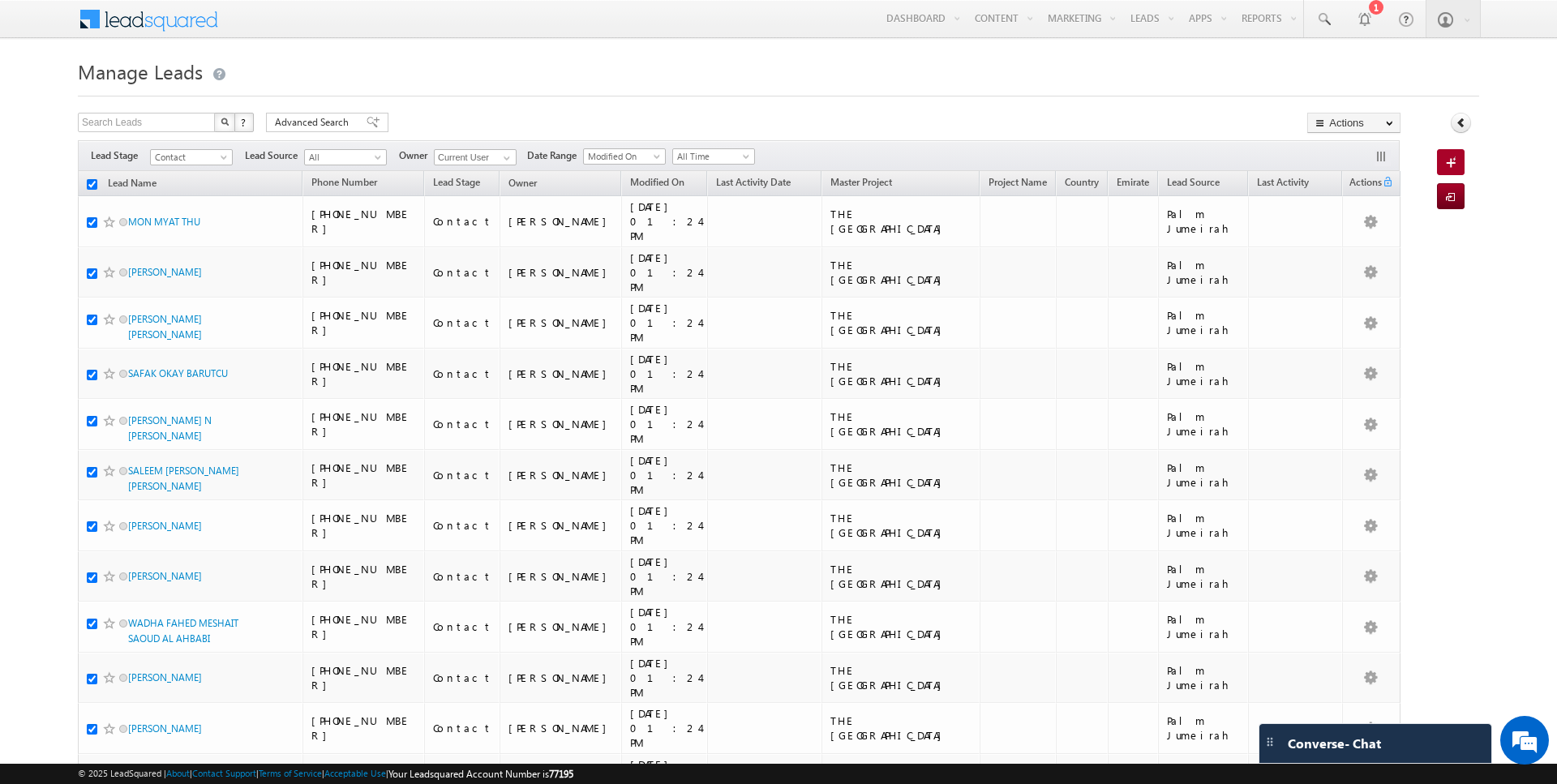
checkbox input "true"
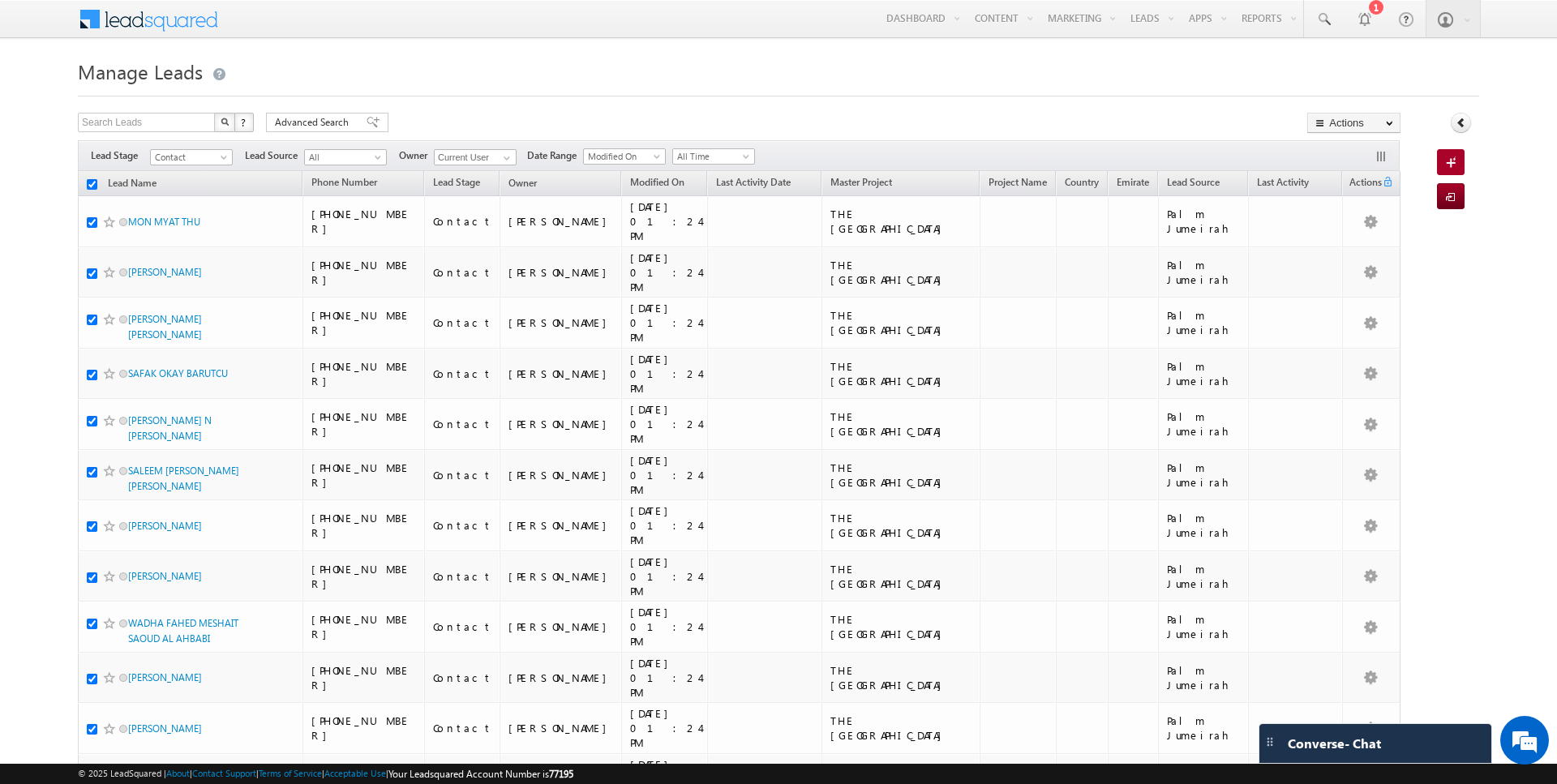
checkbox input "true"
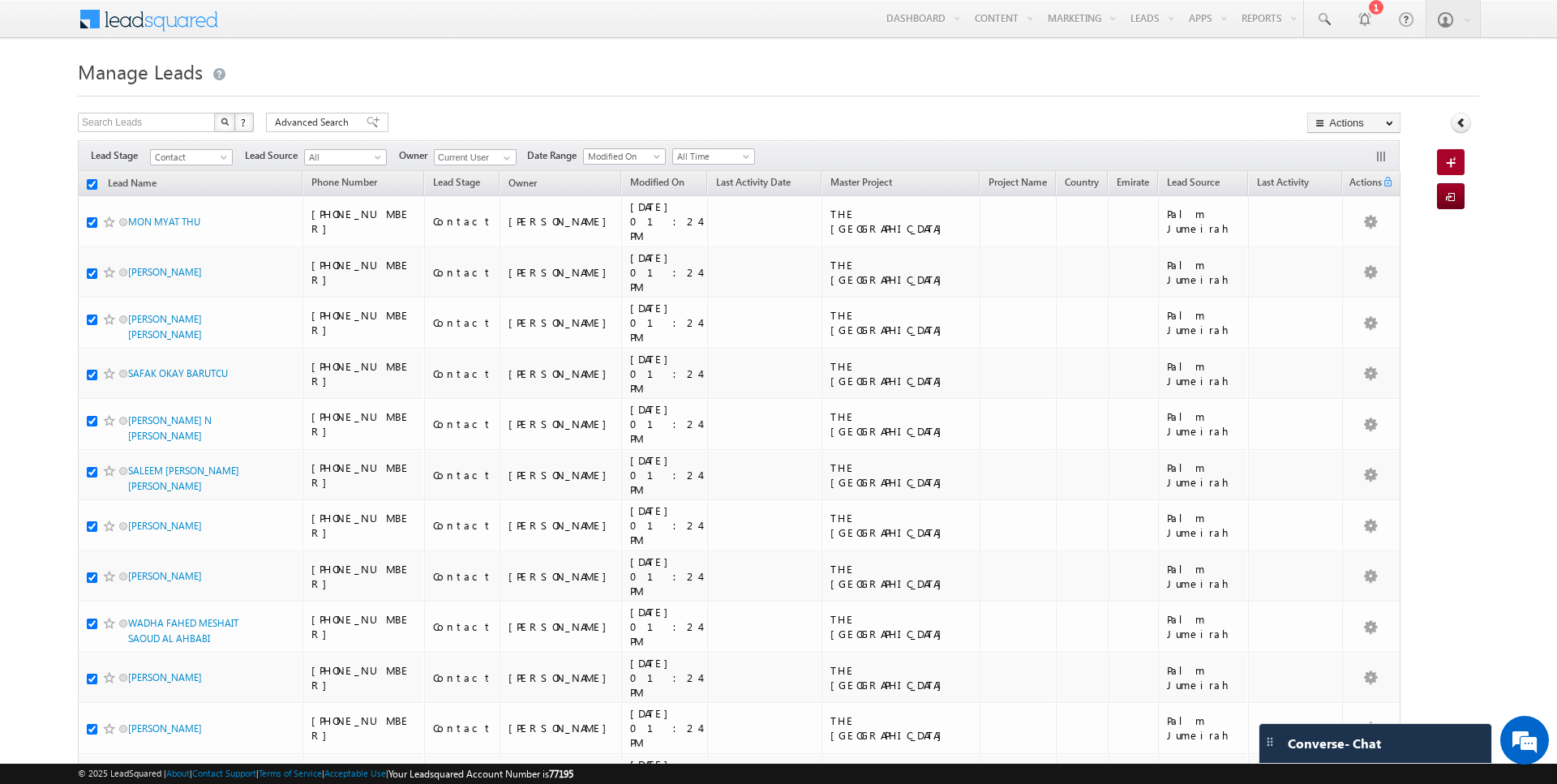
checkbox input "true"
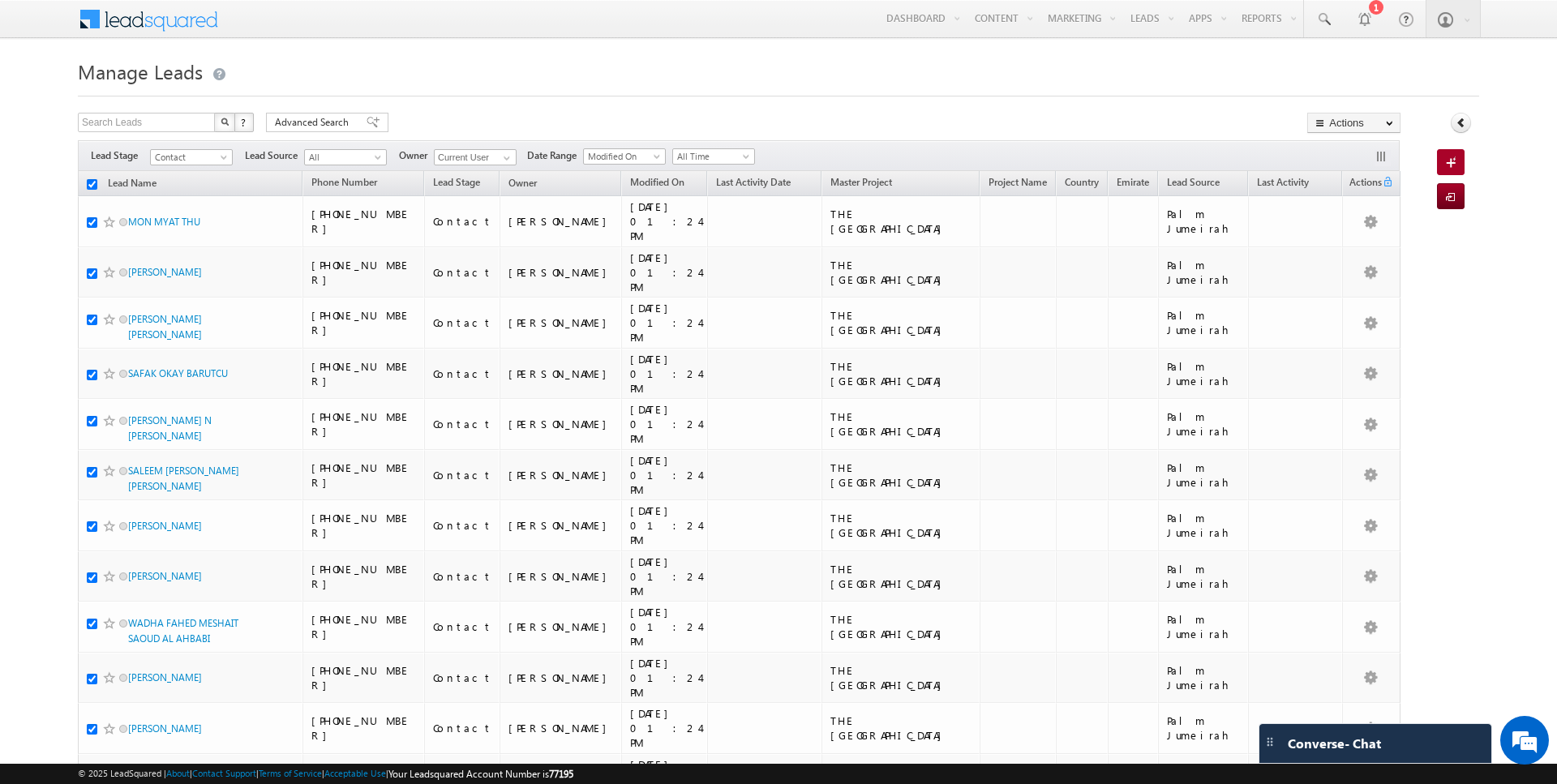
checkbox input "true"
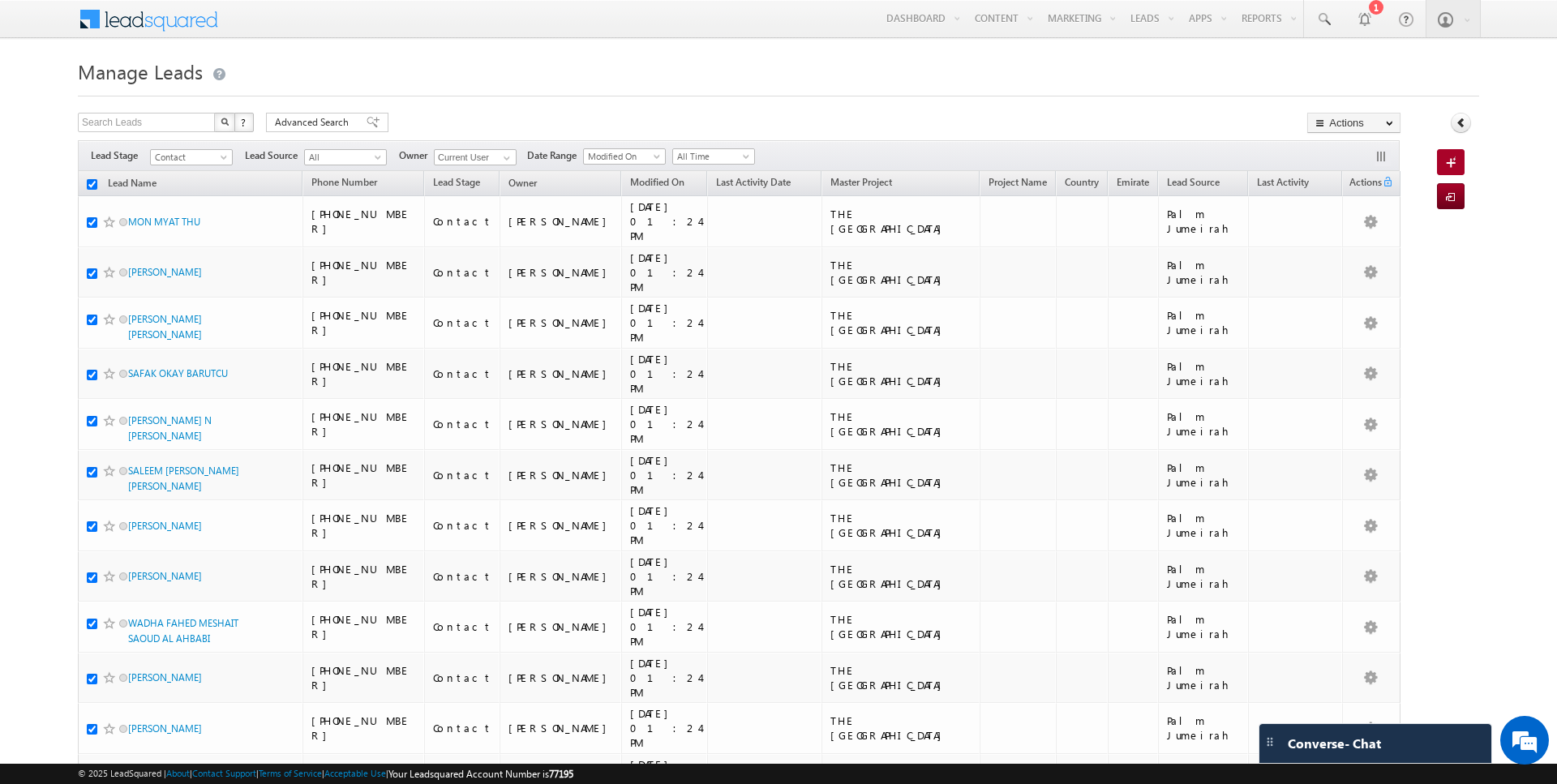
checkbox input "true"
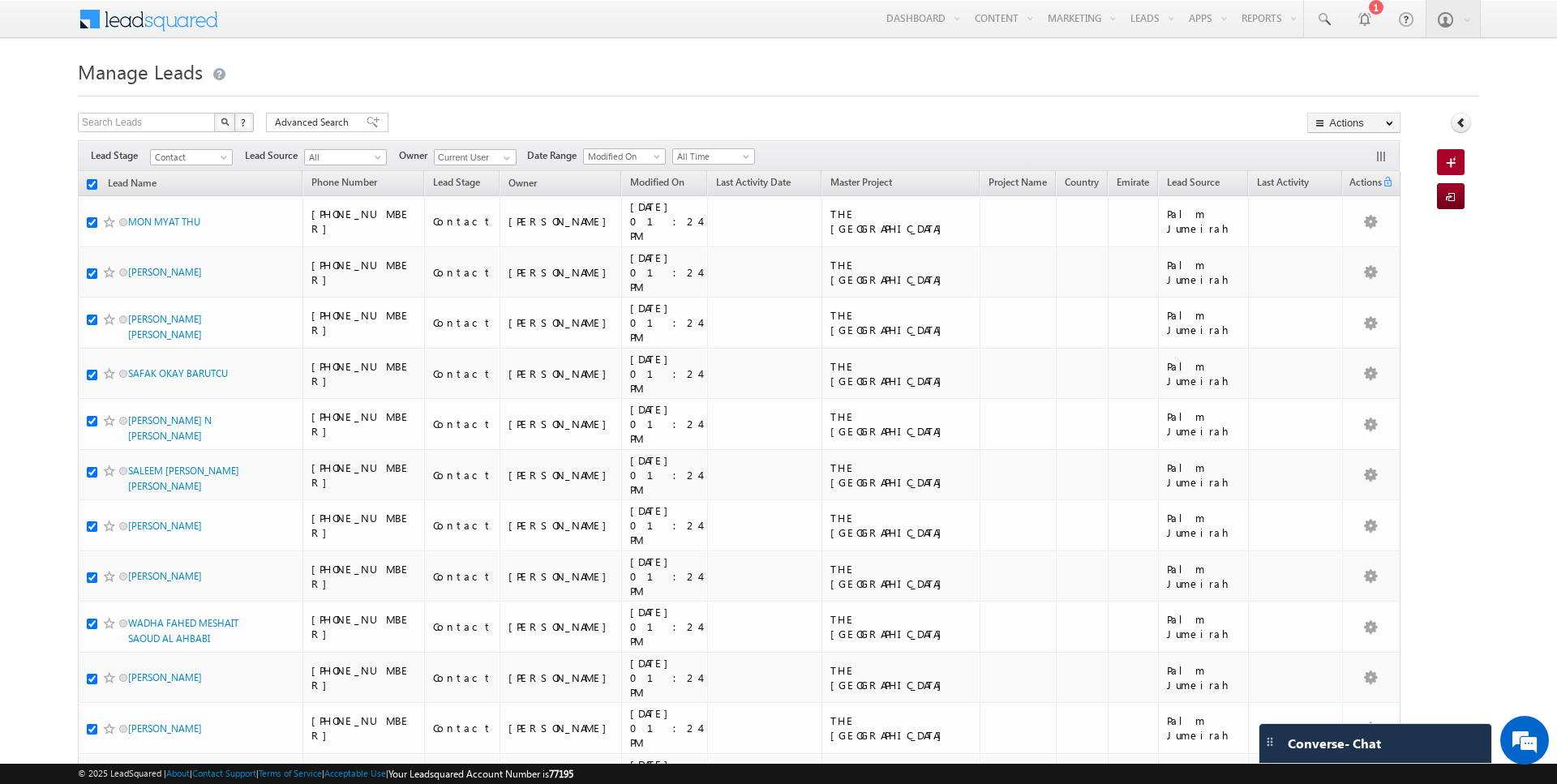
checkbox input "true"
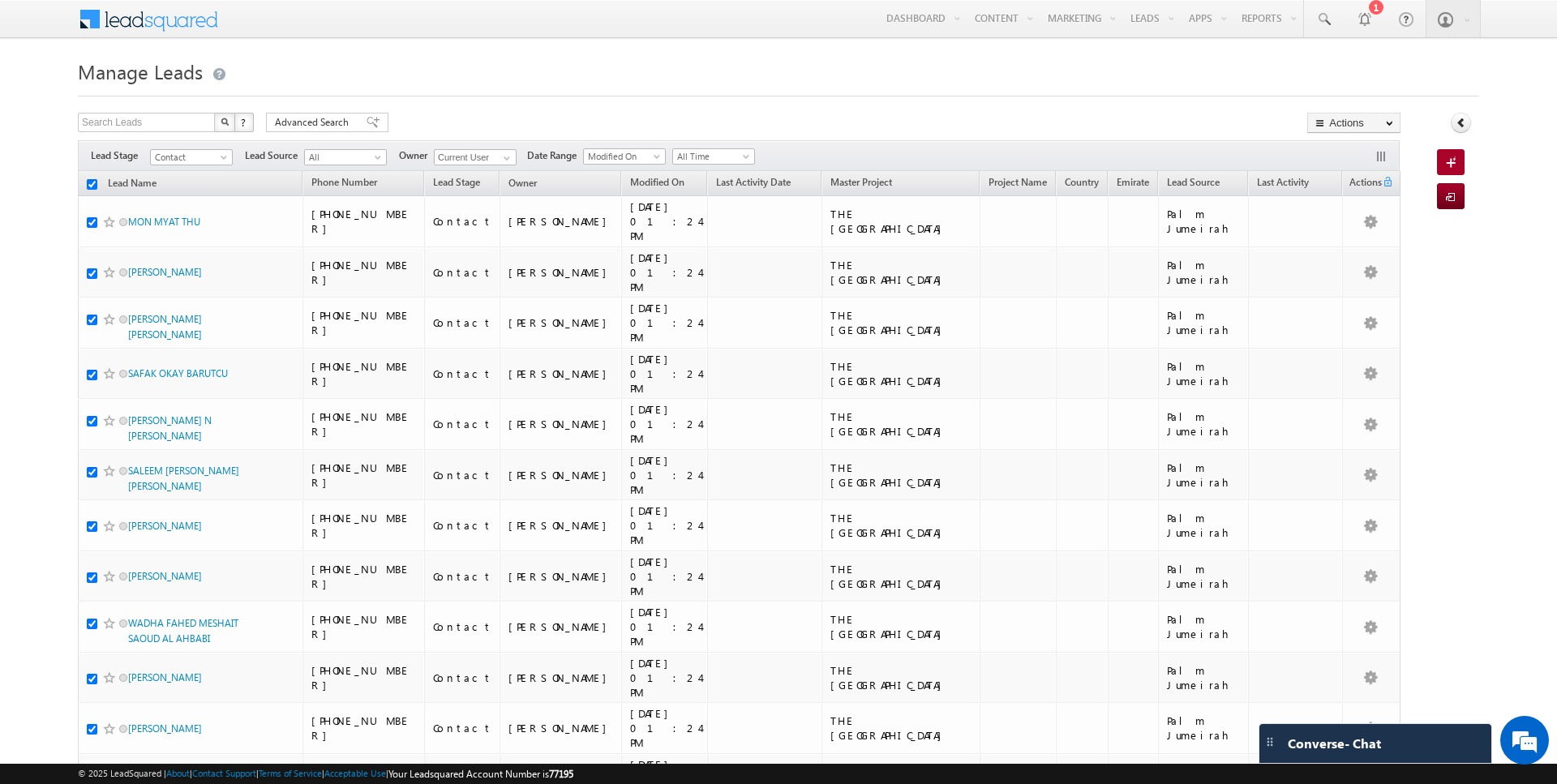
checkbox input "true"
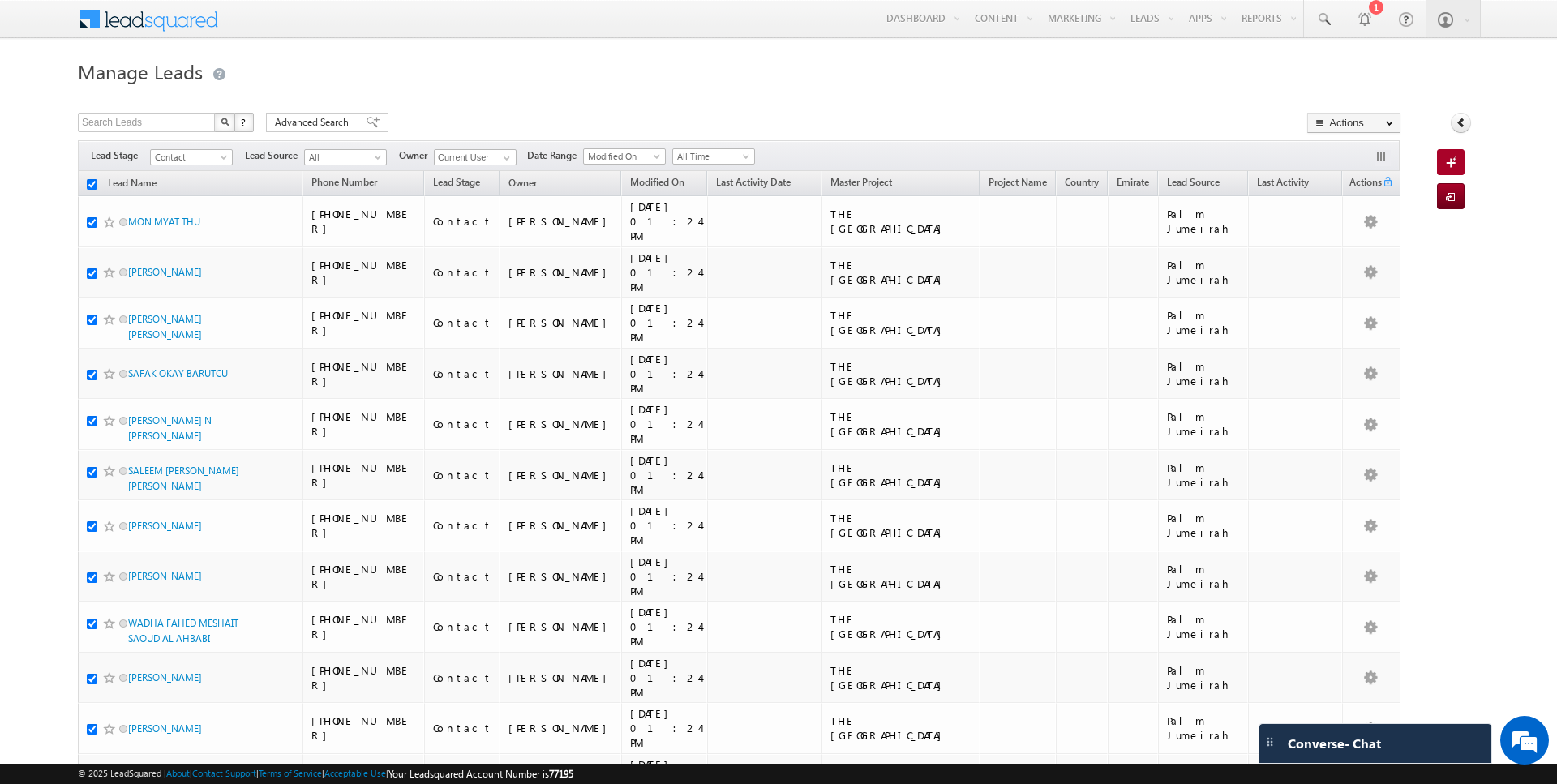
checkbox input "true"
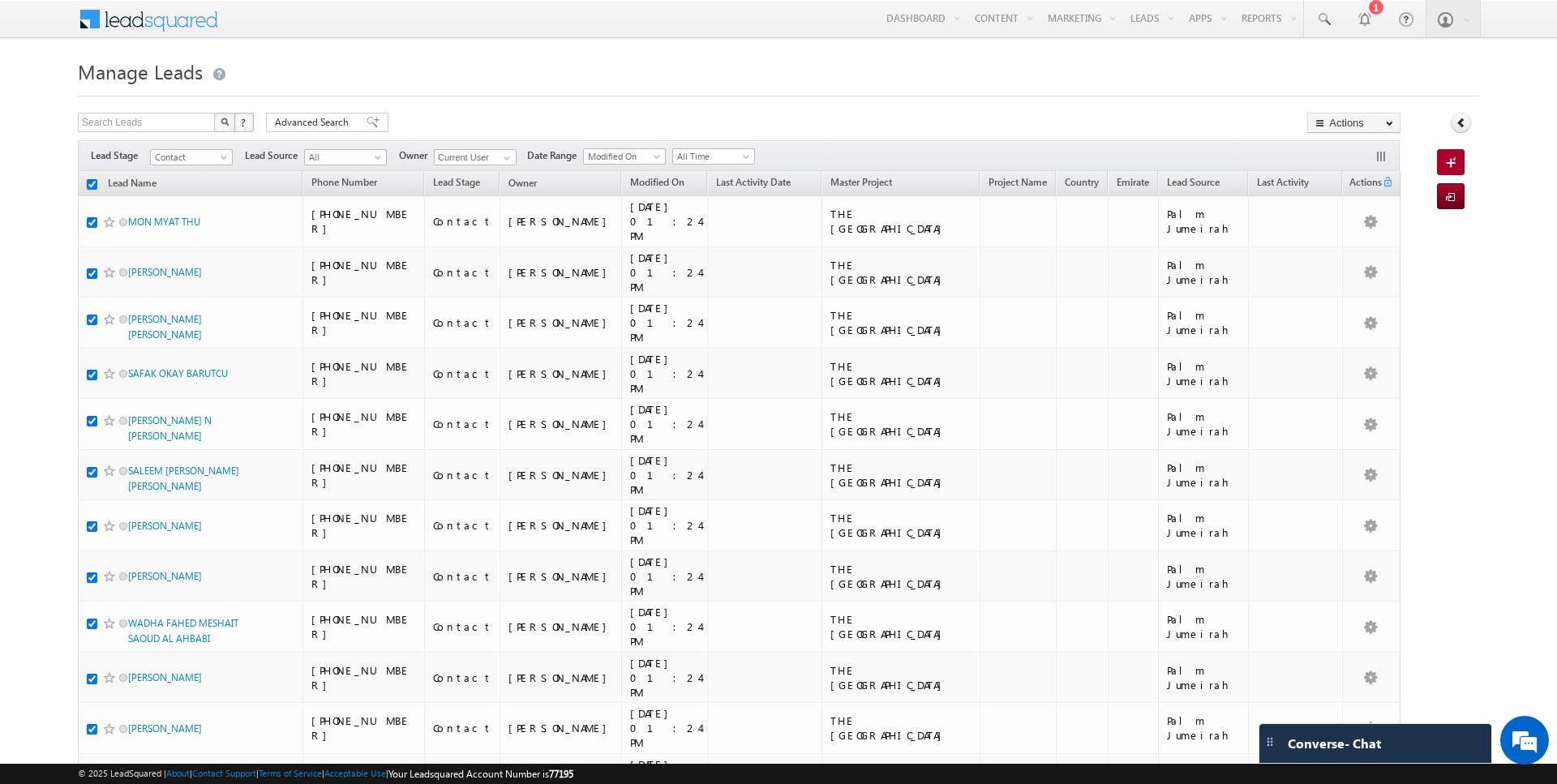
checkbox input "true"
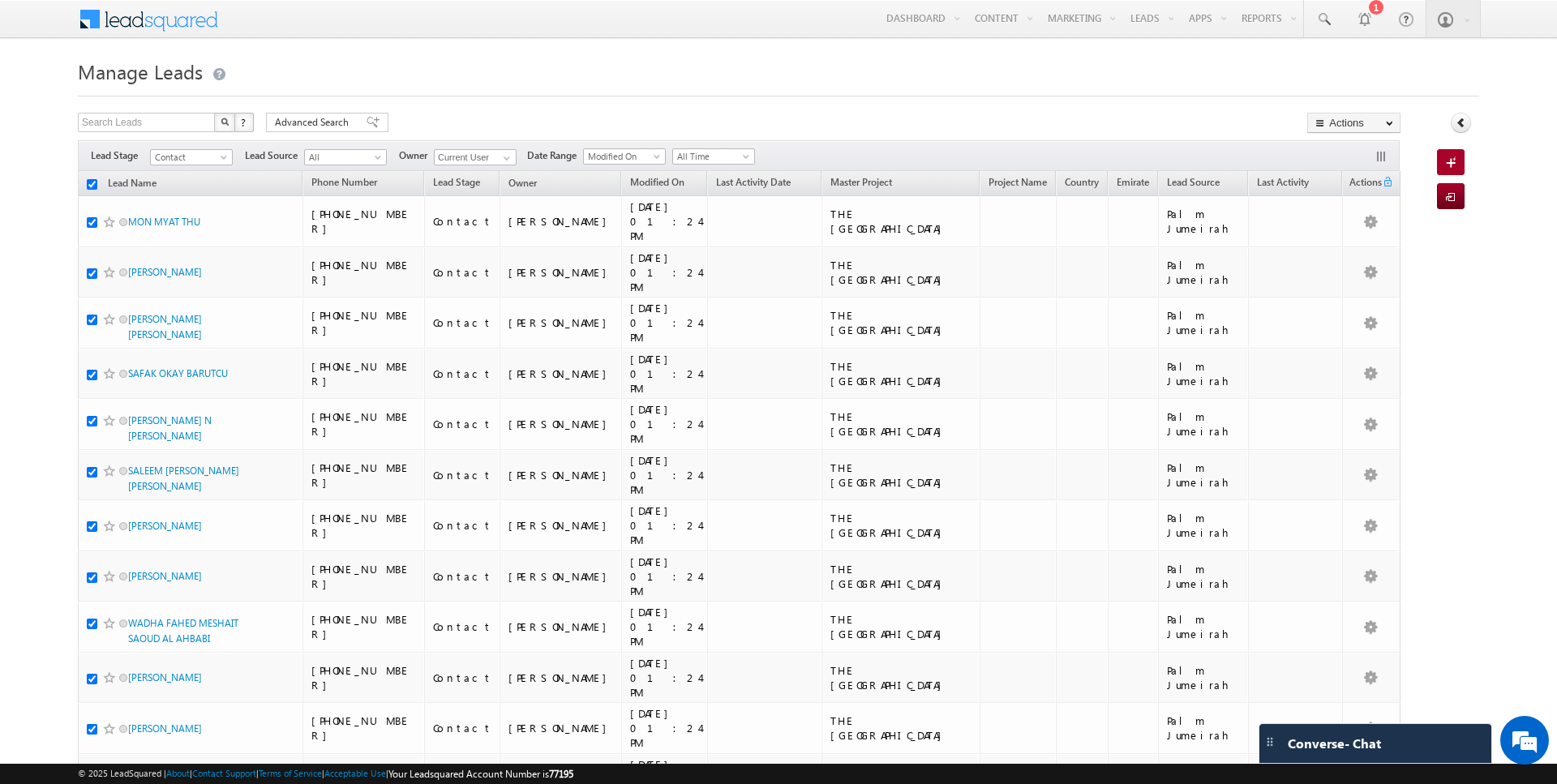
checkbox input "true"
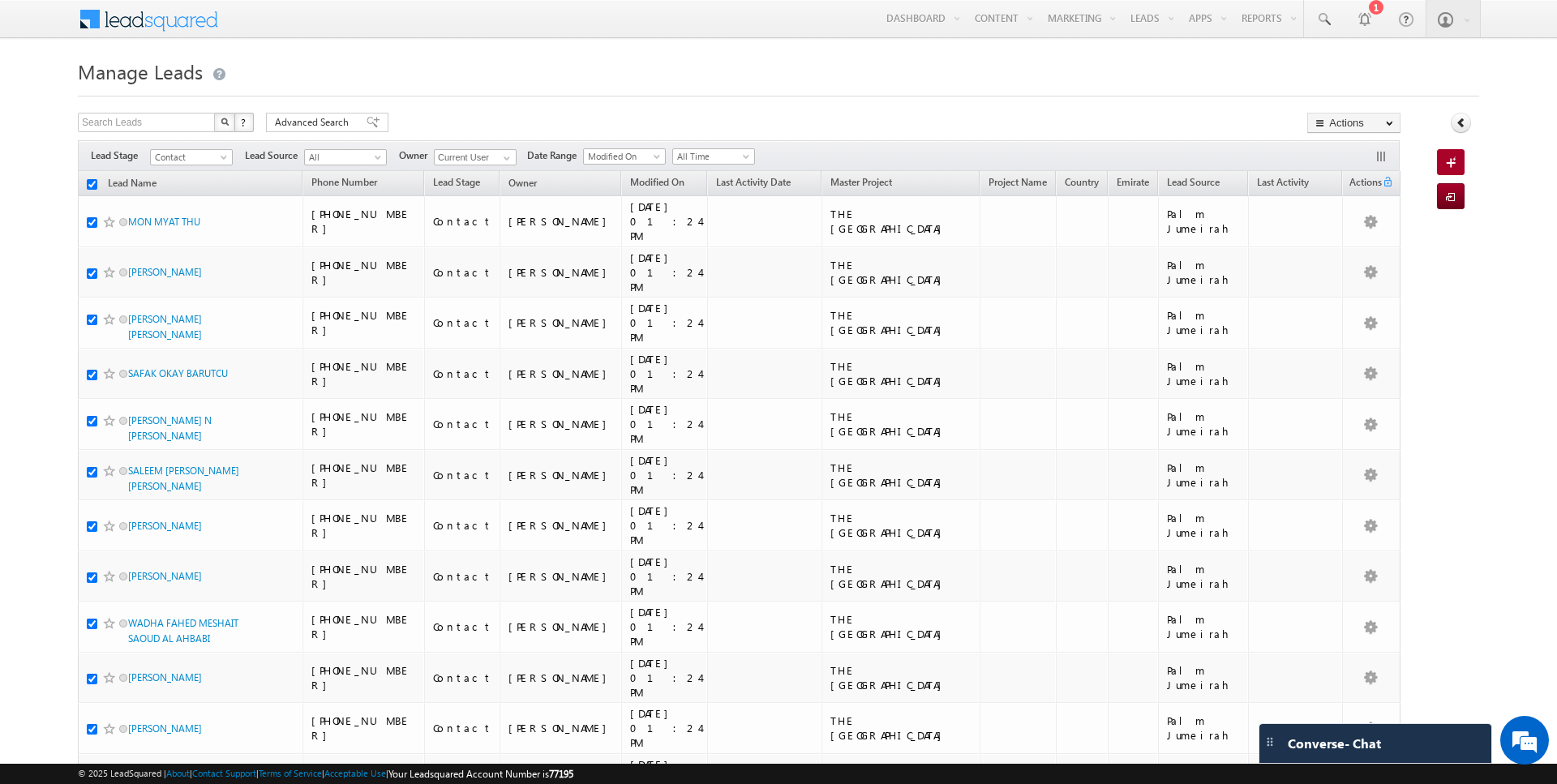
checkbox input "true"
click at [1344, 253] on link "Change Owner" at bounding box center [1354, 262] width 92 height 19
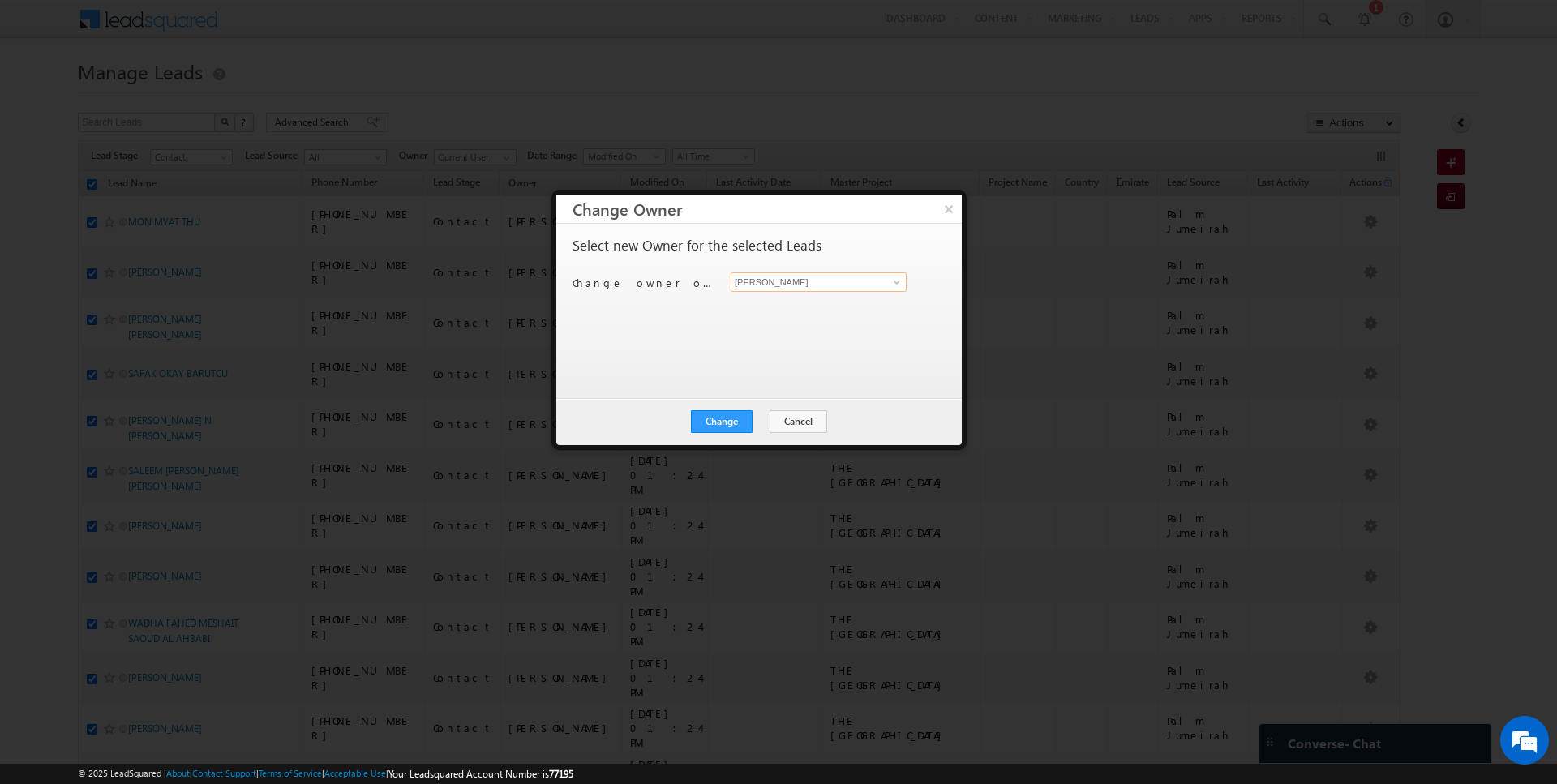
click at [805, 281] on input "[PERSON_NAME]" at bounding box center [818, 282] width 176 height 19
click at [711, 422] on button "Change" at bounding box center [722, 422] width 62 height 23
click at [764, 427] on button "Close" at bounding box center [761, 422] width 52 height 23
